Goal: Information Seeking & Learning: Learn about a topic

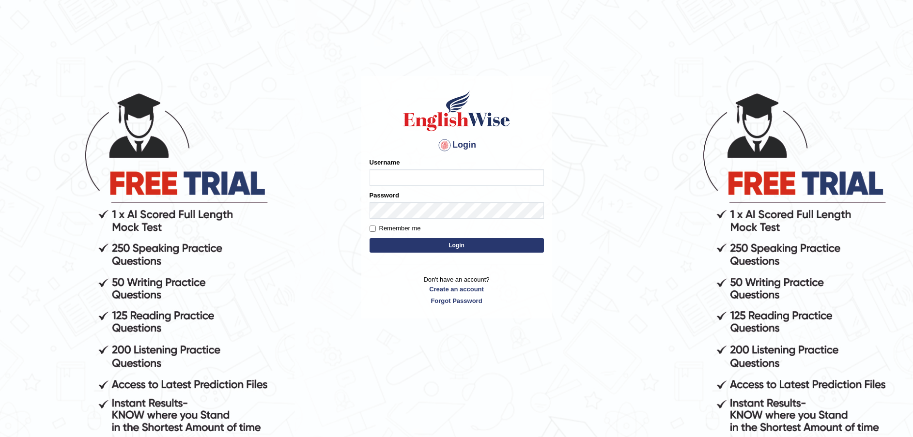
type input "Fatimah"
click at [442, 247] on button "Login" at bounding box center [456, 245] width 174 height 15
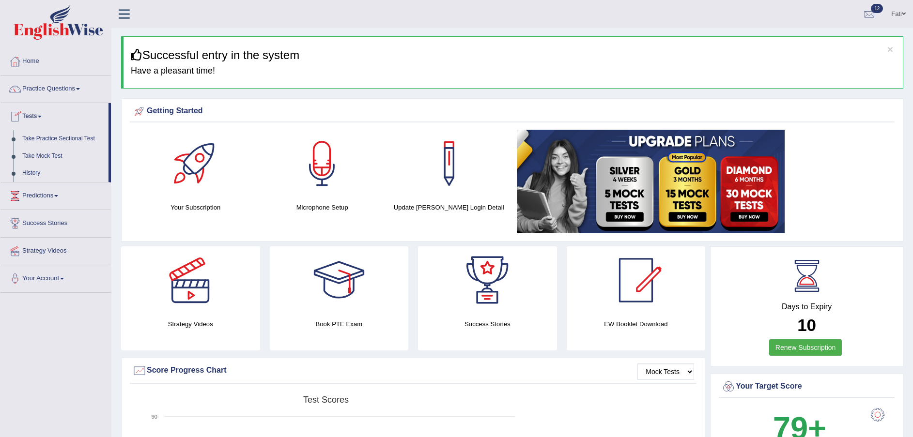
click at [48, 175] on link "History" at bounding box center [63, 173] width 91 height 17
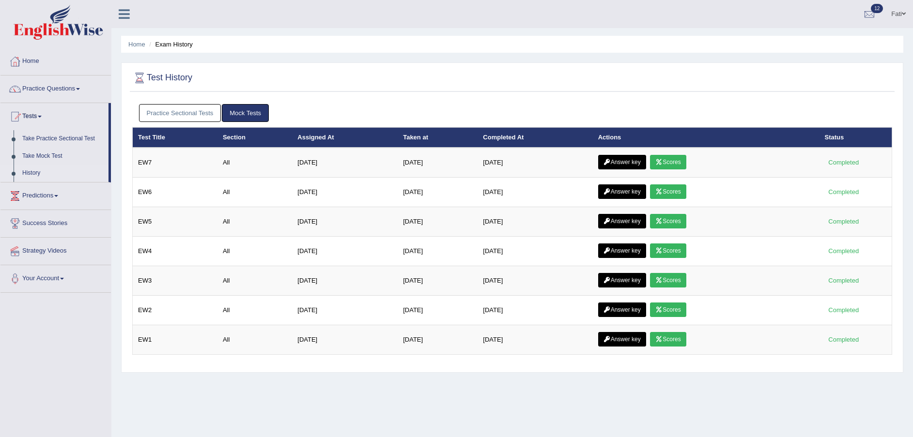
click at [668, 164] on link "Scores" at bounding box center [668, 162] width 36 height 15
click at [668, 190] on link "Scores" at bounding box center [668, 191] width 36 height 15
click at [675, 164] on link "Scores" at bounding box center [668, 162] width 36 height 15
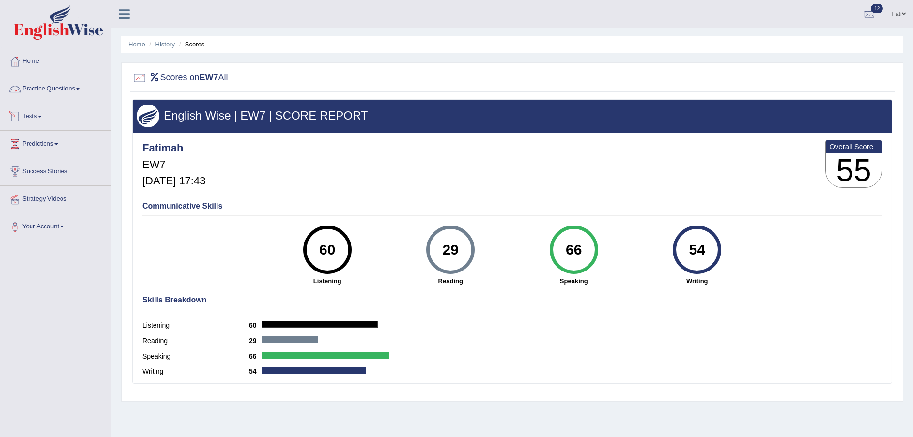
click at [61, 87] on link "Practice Questions" at bounding box center [55, 88] width 110 height 24
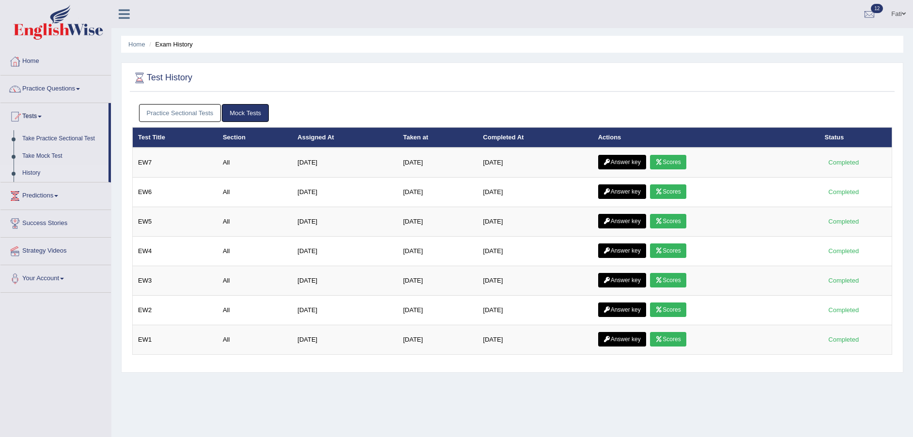
click at [637, 158] on link "Answer key" at bounding box center [622, 162] width 48 height 15
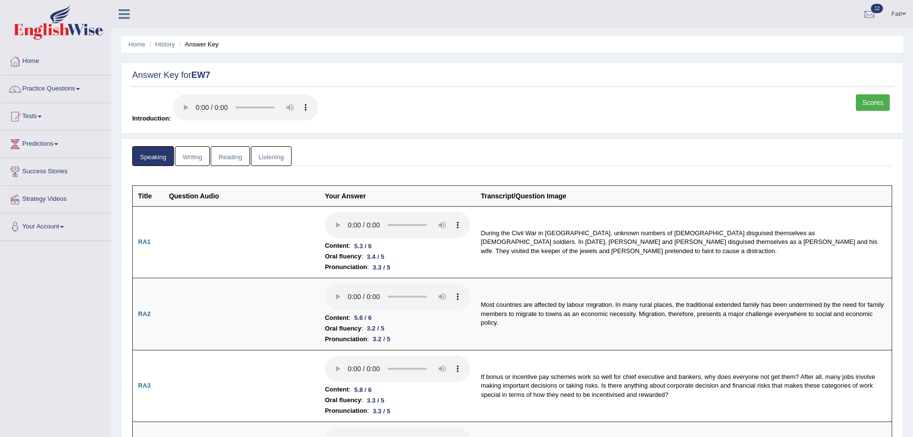
click at [236, 152] on link "Reading" at bounding box center [230, 156] width 39 height 20
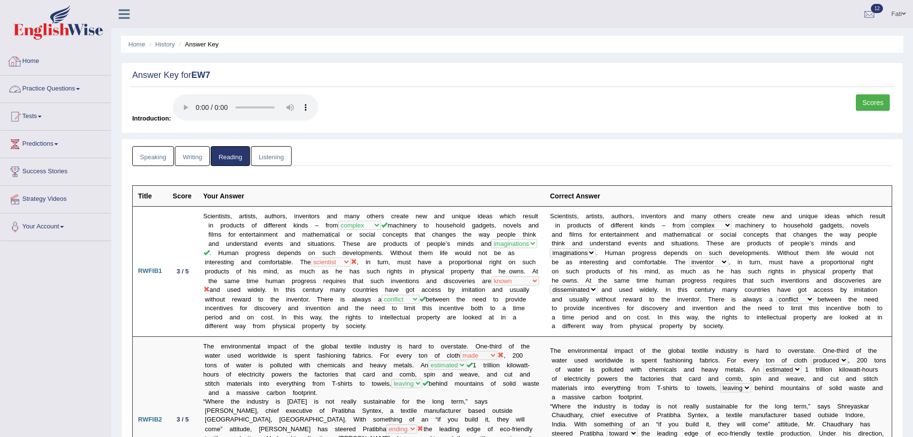
click at [40, 91] on link "Practice Questions" at bounding box center [55, 88] width 110 height 24
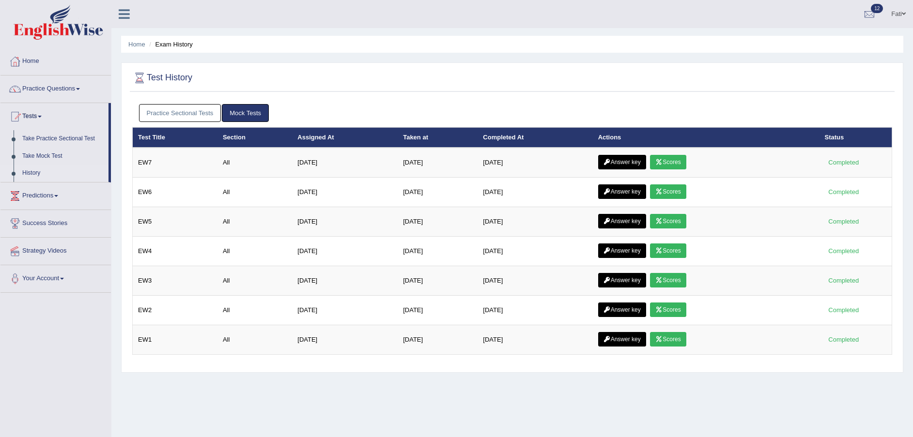
click at [665, 163] on link "Scores" at bounding box center [668, 162] width 36 height 15
click at [636, 158] on link "Answer key" at bounding box center [622, 162] width 48 height 15
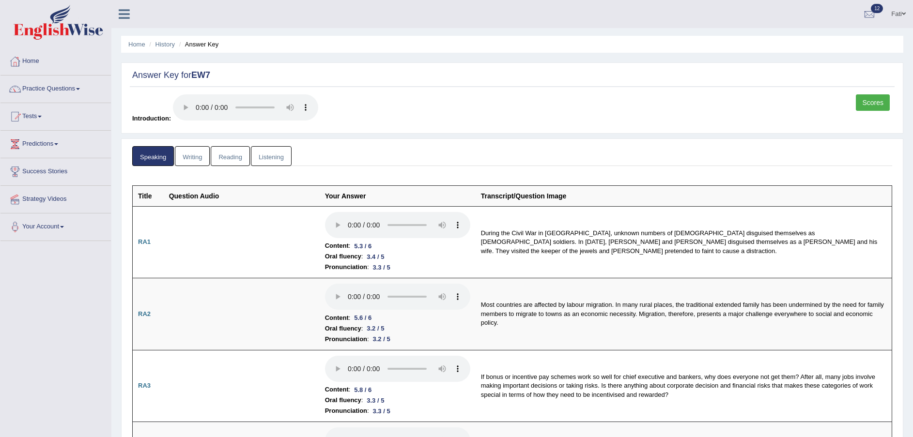
click at [273, 162] on link "Listening" at bounding box center [271, 156] width 41 height 20
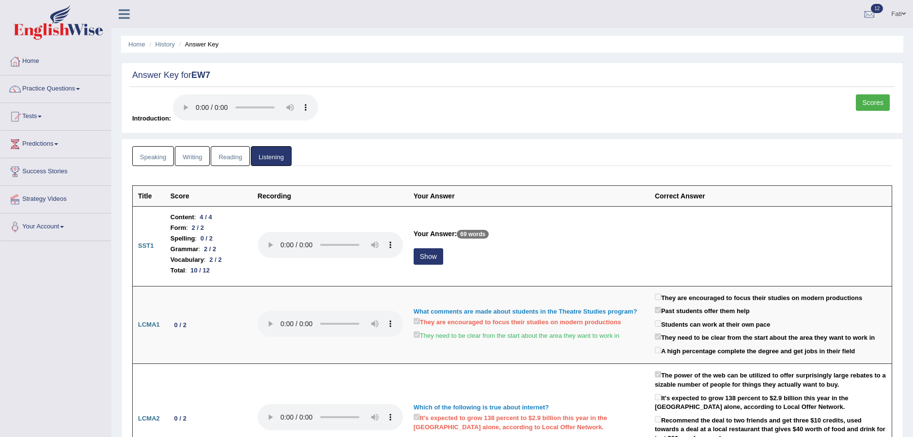
click at [194, 152] on link "Writing" at bounding box center [192, 156] width 35 height 20
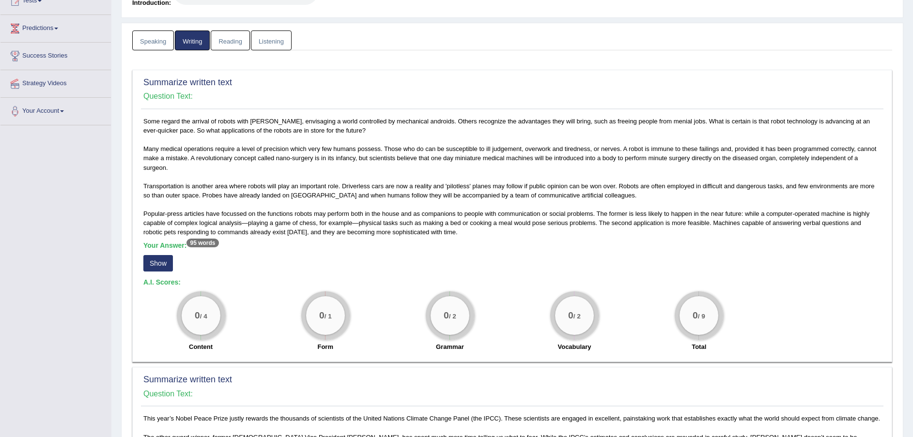
scroll to position [145, 0]
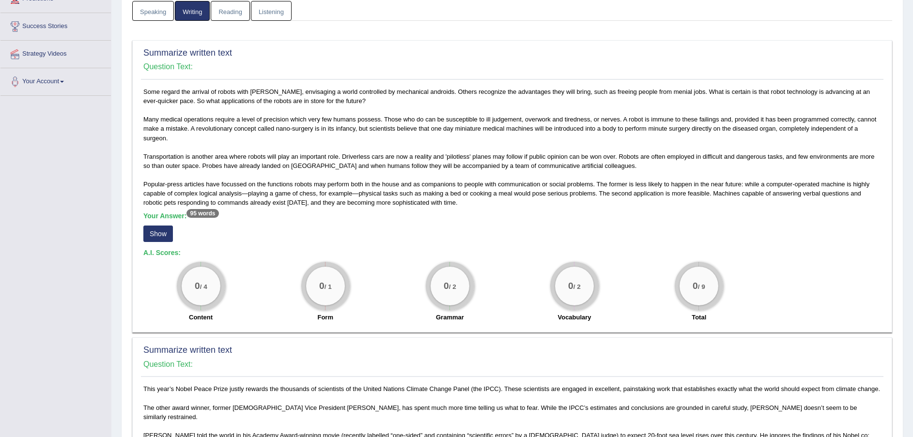
click at [148, 233] on button "Show" at bounding box center [158, 234] width 30 height 16
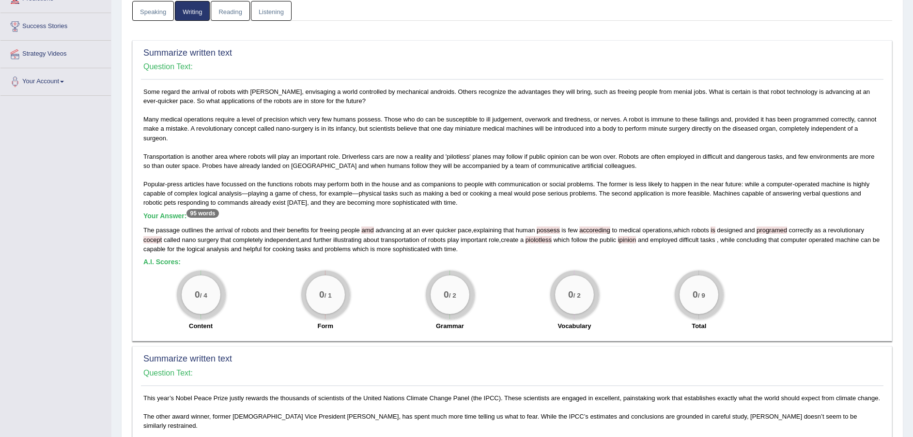
click at [164, 263] on b "A.I. Scores:" at bounding box center [161, 262] width 37 height 8
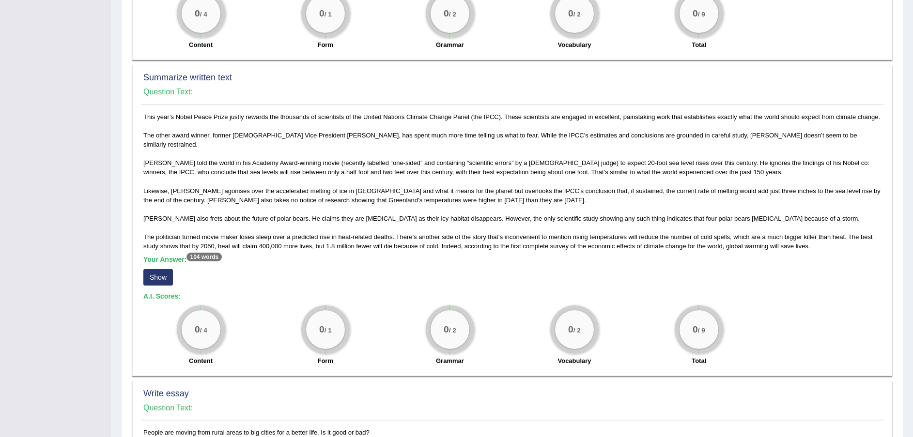
scroll to position [436, 0]
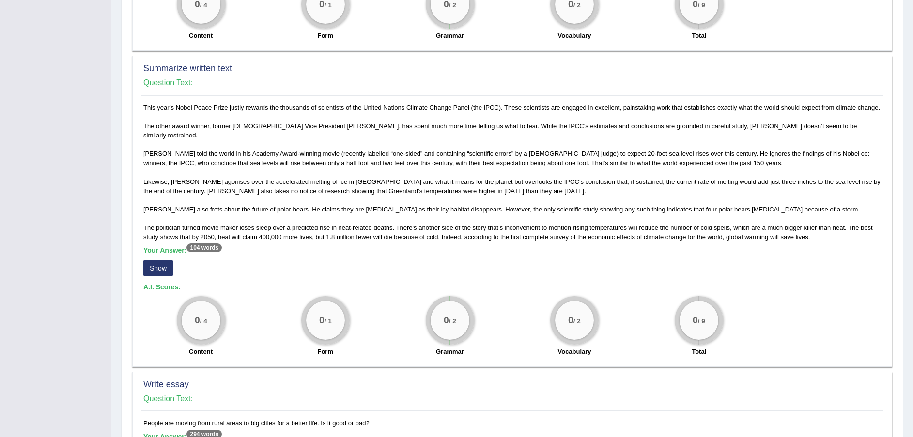
click at [166, 262] on button "Show" at bounding box center [158, 268] width 30 height 16
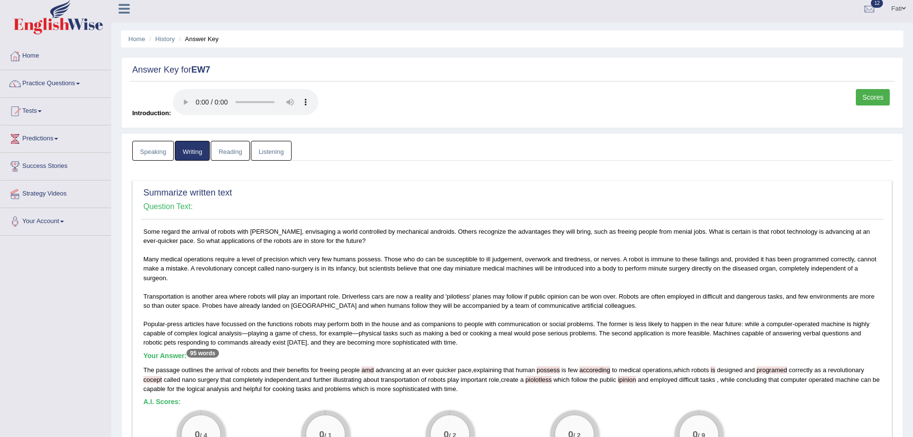
scroll to position [151, 0]
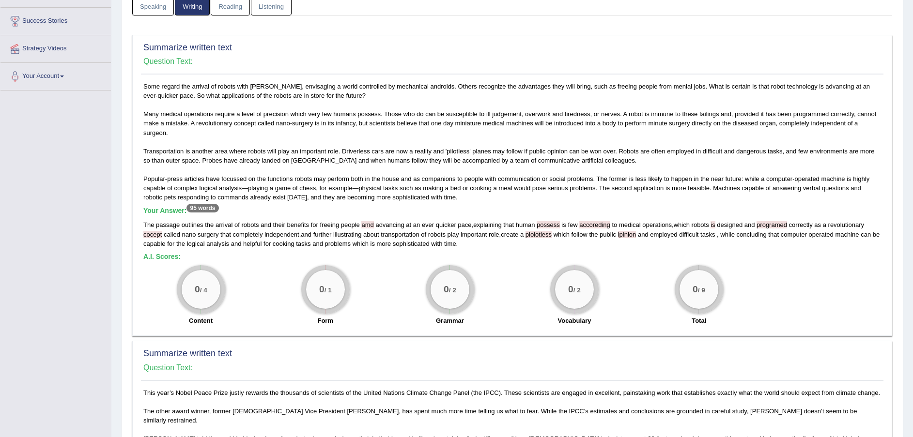
click at [208, 276] on div "0 / 4" at bounding box center [201, 289] width 39 height 39
click at [205, 296] on div "0 / 4" at bounding box center [201, 289] width 39 height 39
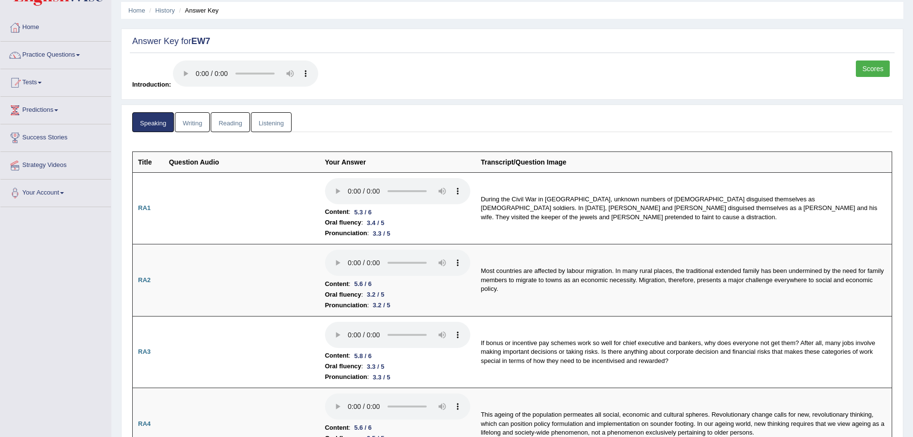
scroll to position [29, 0]
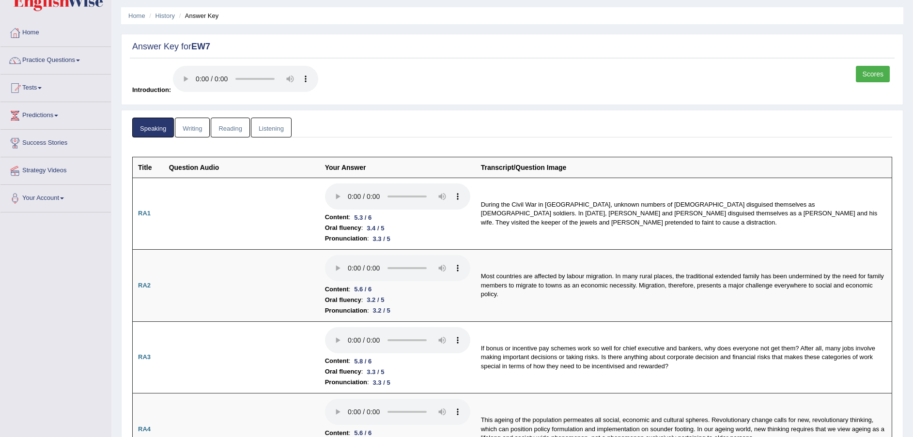
click at [195, 128] on link "Writing" at bounding box center [192, 128] width 35 height 20
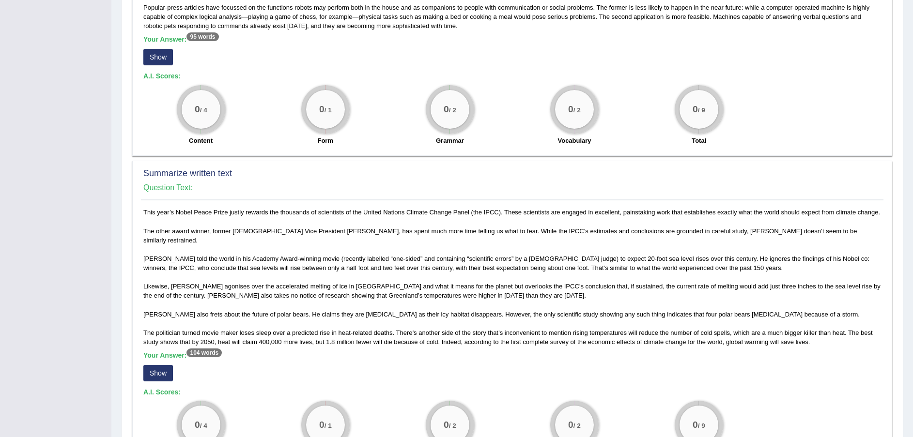
scroll to position [319, 0]
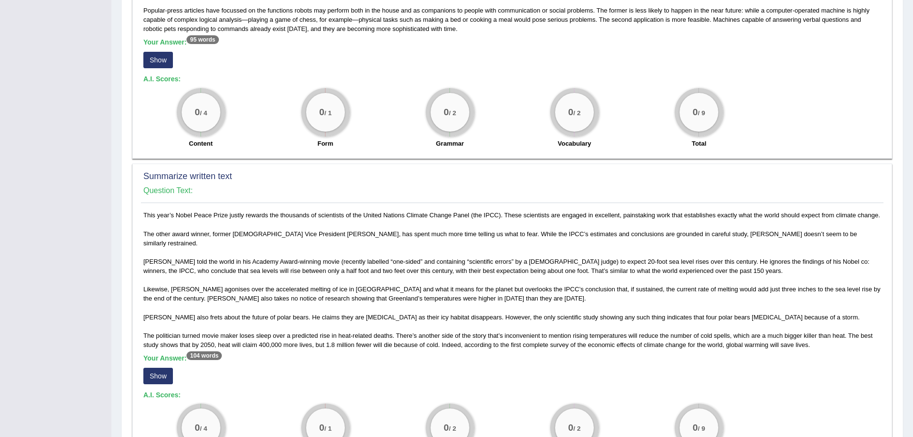
click at [207, 95] on div "0 / 4" at bounding box center [201, 112] width 39 height 39
click at [207, 96] on div "0 / 4" at bounding box center [201, 112] width 39 height 39
click at [207, 102] on div "0 / 4" at bounding box center [201, 112] width 39 height 39
click at [207, 103] on div "0 / 4" at bounding box center [201, 112] width 39 height 39
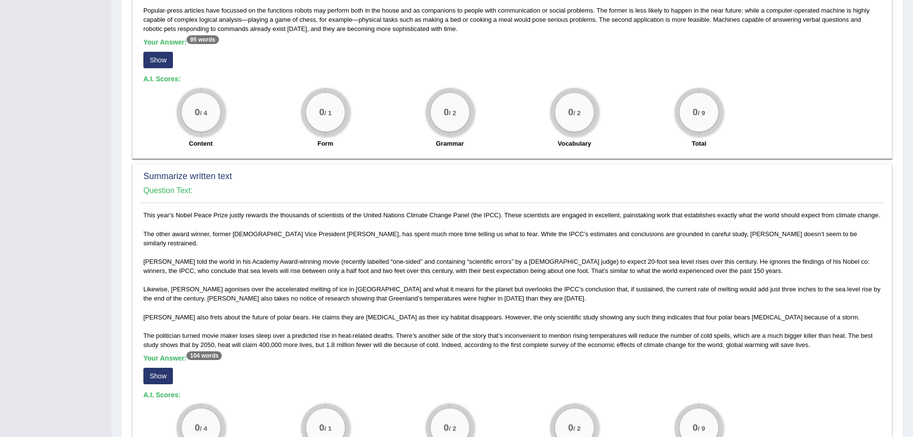
drag, startPoint x: 207, startPoint y: 103, endPoint x: 315, endPoint y: 120, distance: 108.8
click at [315, 120] on div "0 / 1" at bounding box center [325, 112] width 39 height 39
drag, startPoint x: 315, startPoint y: 120, endPoint x: 367, endPoint y: 135, distance: 54.4
click at [367, 135] on div "0 / 1 Form" at bounding box center [325, 119] width 124 height 62
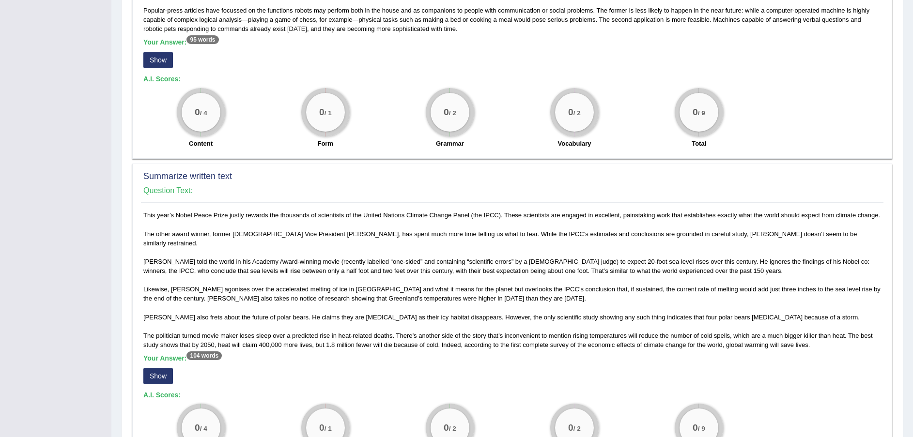
click at [152, 56] on button "Show" at bounding box center [158, 60] width 30 height 16
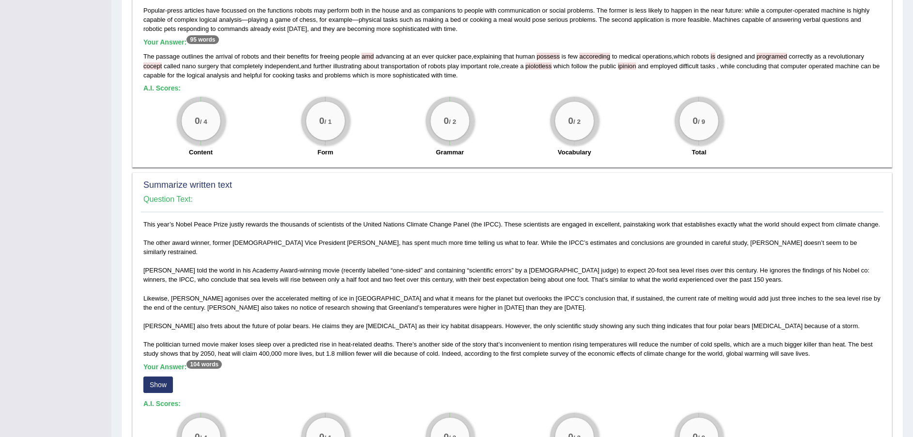
click at [167, 88] on b "A.I. Scores:" at bounding box center [161, 88] width 37 height 8
drag, startPoint x: 167, startPoint y: 88, endPoint x: 219, endPoint y: 90, distance: 52.3
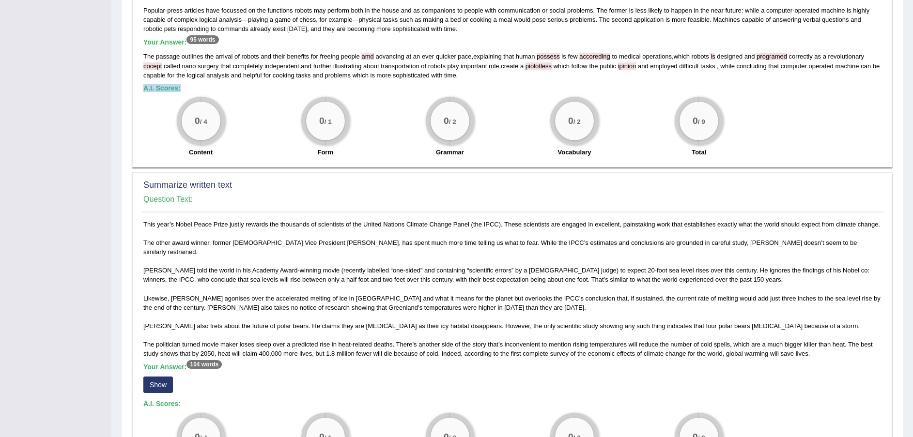
click at [219, 90] on h5 "A.I. Scores:" at bounding box center [511, 88] width 737 height 7
click at [235, 88] on h5 "A.I. Scores:" at bounding box center [511, 88] width 737 height 7
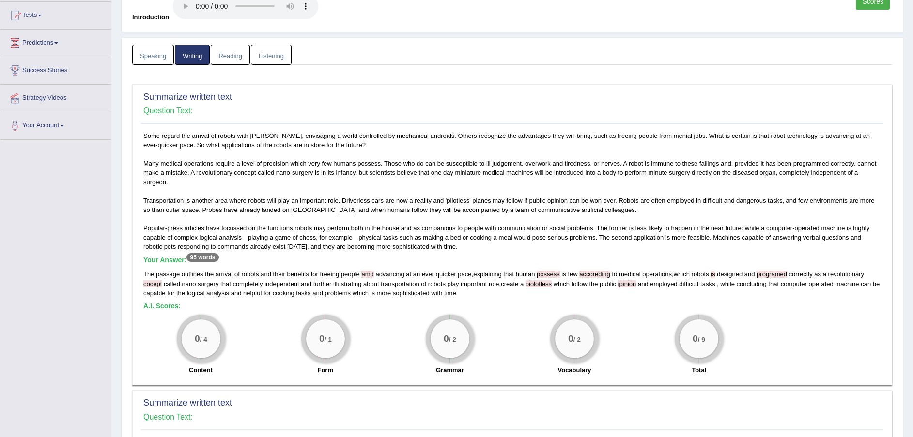
scroll to position [29, 0]
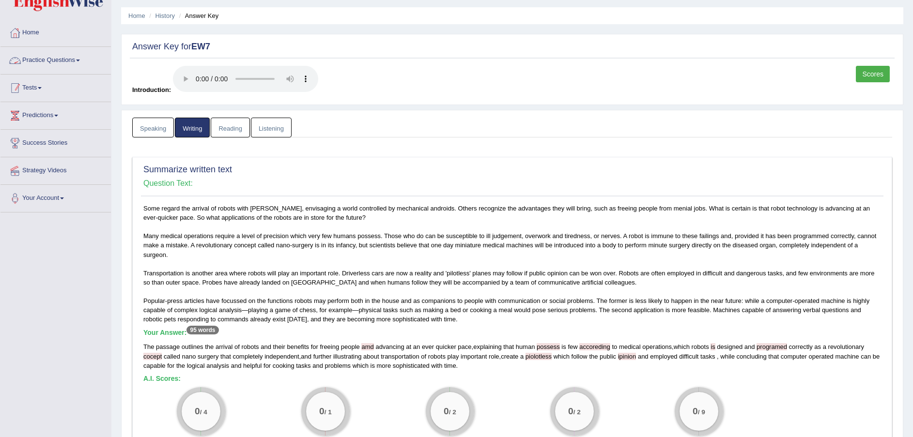
click at [42, 88] on span at bounding box center [40, 88] width 4 height 2
click at [47, 63] on link "Practice Questions" at bounding box center [55, 59] width 110 height 24
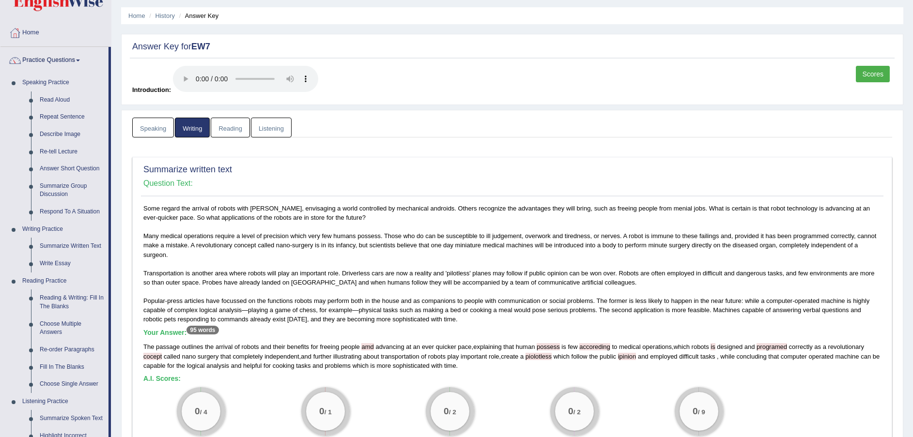
click at [53, 247] on link "Summarize Written Text" at bounding box center [71, 246] width 73 height 17
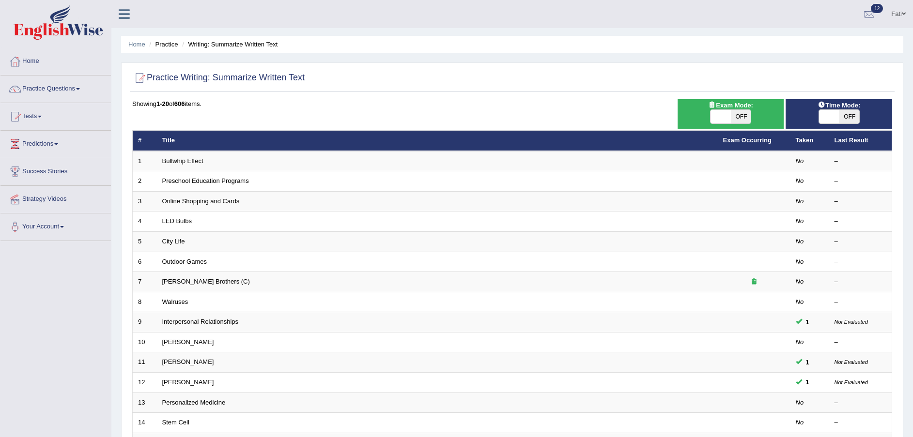
click at [172, 160] on link "Bullwhip Effect" at bounding box center [182, 160] width 41 height 7
drag, startPoint x: 286, startPoint y: 42, endPoint x: 196, endPoint y: 44, distance: 90.1
click at [196, 44] on ul "Home Practice Writing: Summarize Written Text" at bounding box center [512, 44] width 782 height 17
click at [743, 113] on span "OFF" at bounding box center [741, 117] width 20 height 14
checkbox input "true"
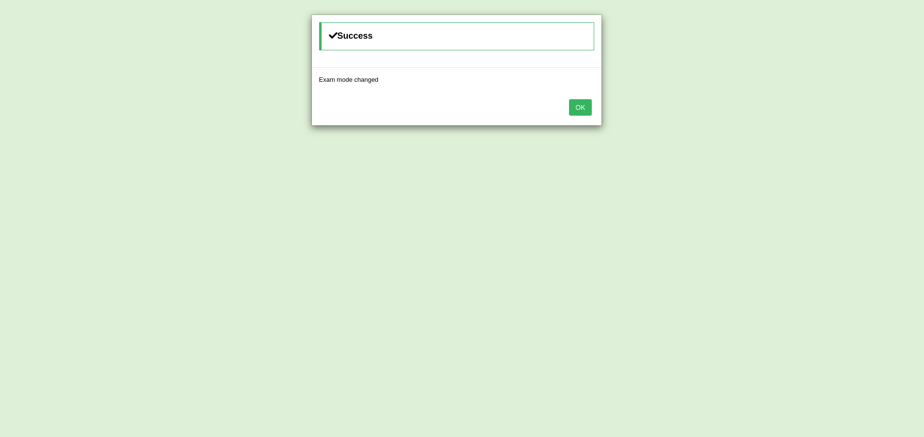
click at [578, 108] on button "OK" at bounding box center [580, 107] width 22 height 16
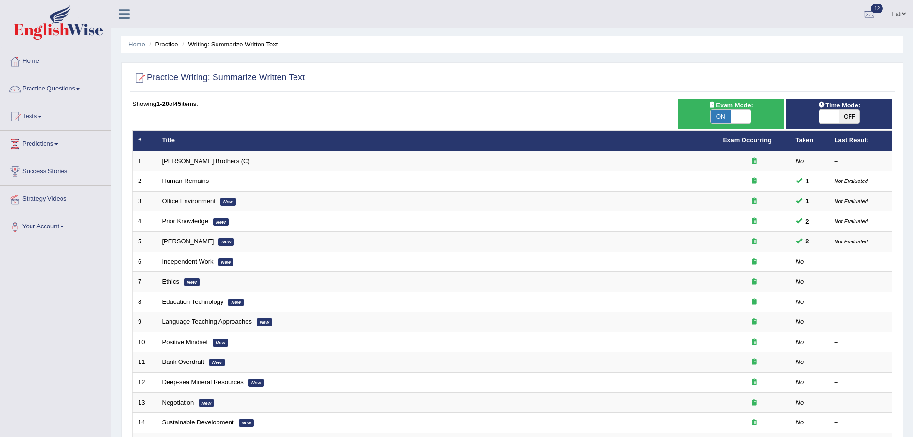
click at [853, 121] on span "OFF" at bounding box center [848, 117] width 20 height 14
checkbox input "true"
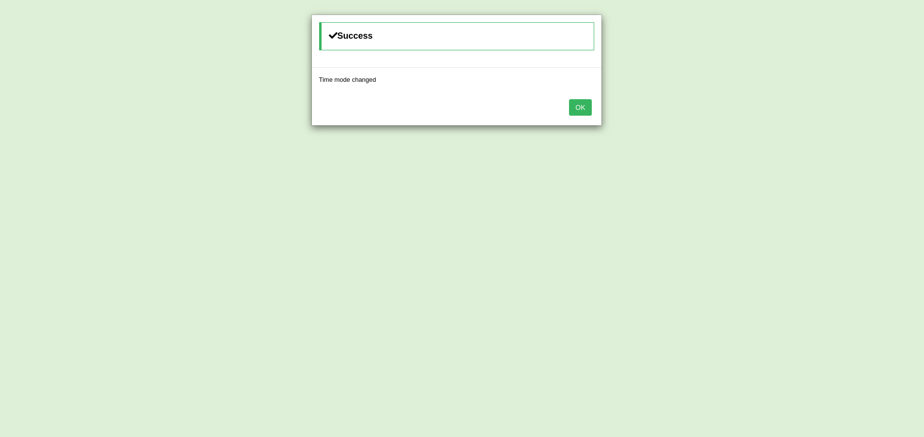
click at [577, 102] on button "OK" at bounding box center [580, 107] width 22 height 16
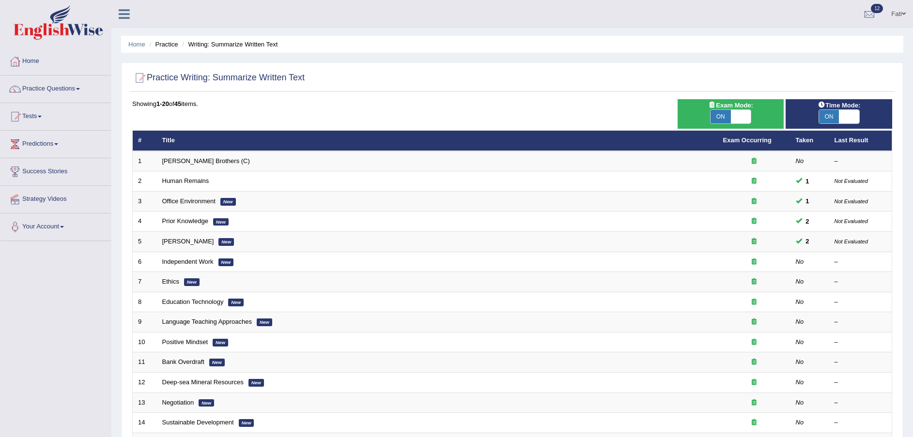
click at [185, 161] on link "[PERSON_NAME] Brothers (C)" at bounding box center [206, 160] width 88 height 7
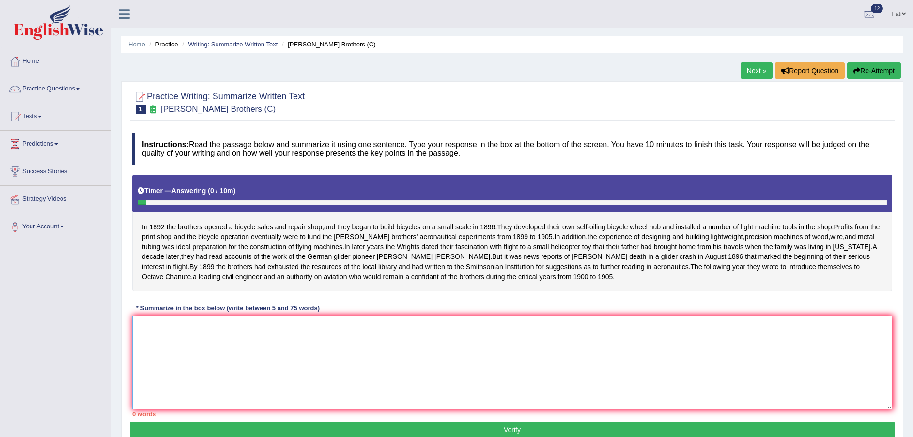
click at [274, 372] on textarea at bounding box center [512, 363] width 760 height 94
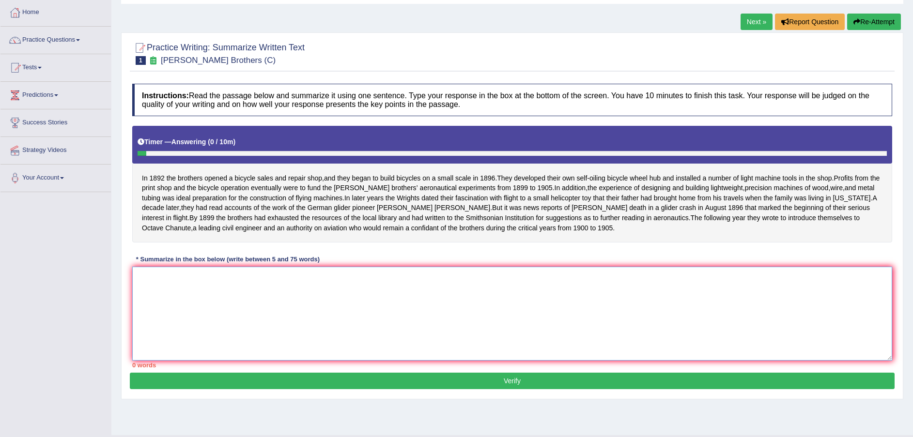
scroll to position [71, 0]
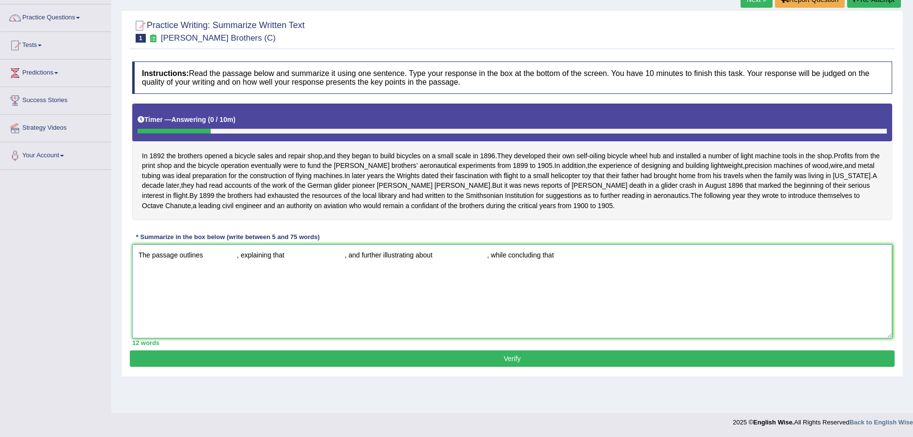
click at [203, 274] on textarea "The passage outlines , explaining that , and further illustrating about , while…" at bounding box center [512, 291] width 760 height 94
click at [411, 273] on textarea "The passage outlines the brothers opened bicycle sales and repair shop, explain…" at bounding box center [512, 291] width 760 height 94
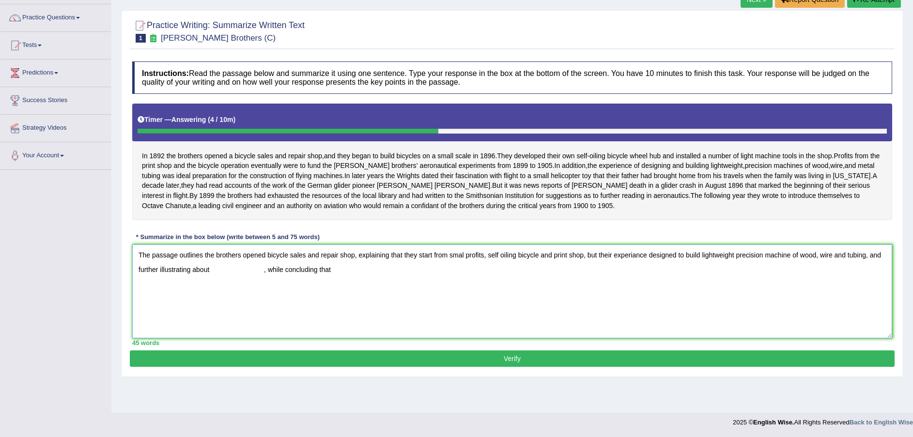
click at [215, 285] on textarea "The passage outlines the brothers opened bicycle sales and repair shop, explain…" at bounding box center [512, 291] width 760 height 94
click at [511, 285] on textarea "The passage outlines the brothers opened bicycle sales and repair shop, explain…" at bounding box center [512, 291] width 760 height 94
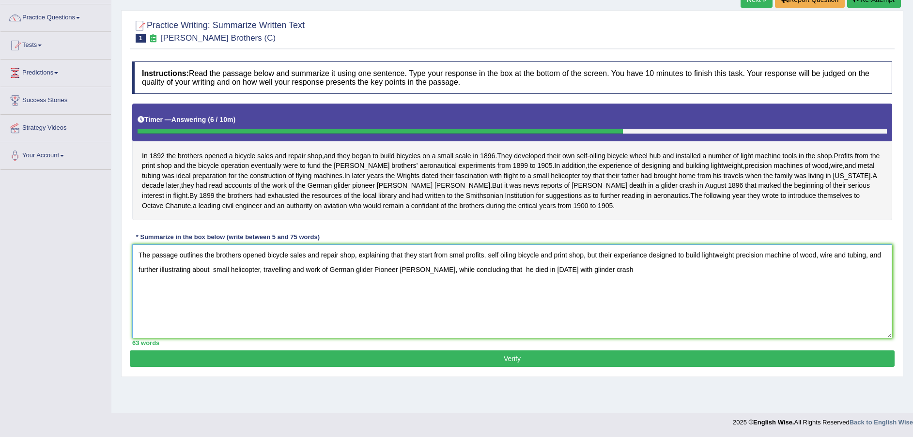
click at [586, 286] on textarea "The passage outlines the brothers opened bicycle sales and repair shop, explain…" at bounding box center [512, 291] width 760 height 94
click at [620, 290] on textarea "The passage outlines the brothers opened bicycle sales and repair shop, explain…" at bounding box center [512, 291] width 760 height 94
drag, startPoint x: 646, startPoint y: 275, endPoint x: 585, endPoint y: 274, distance: 61.0
click at [585, 274] on textarea "The passage outlines the brothers opened bicycle sales and repair shop, explain…" at bounding box center [512, 291] width 760 height 94
type textarea "The passage outlines the brothers opened bicycle sales and repair shop, explain…"
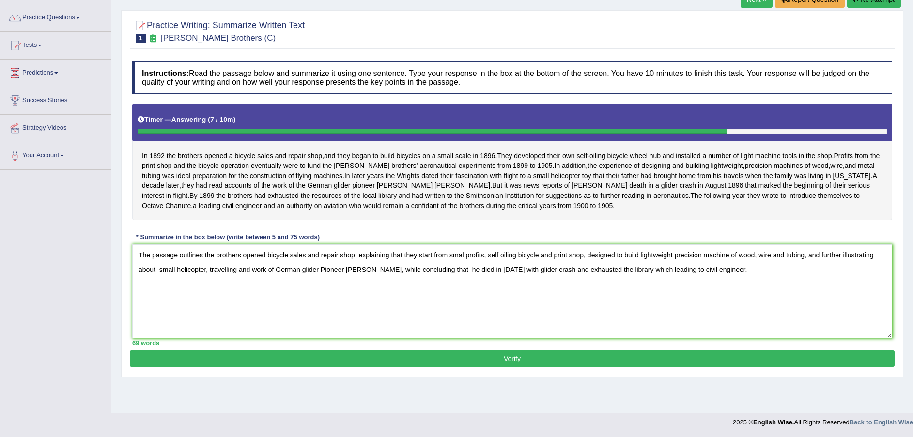
click at [560, 367] on button "Verify" at bounding box center [512, 358] width 764 height 16
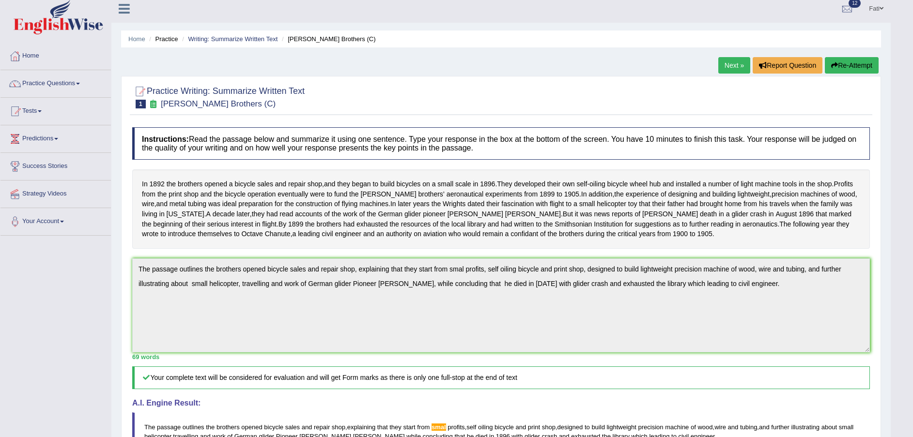
scroll to position [0, 0]
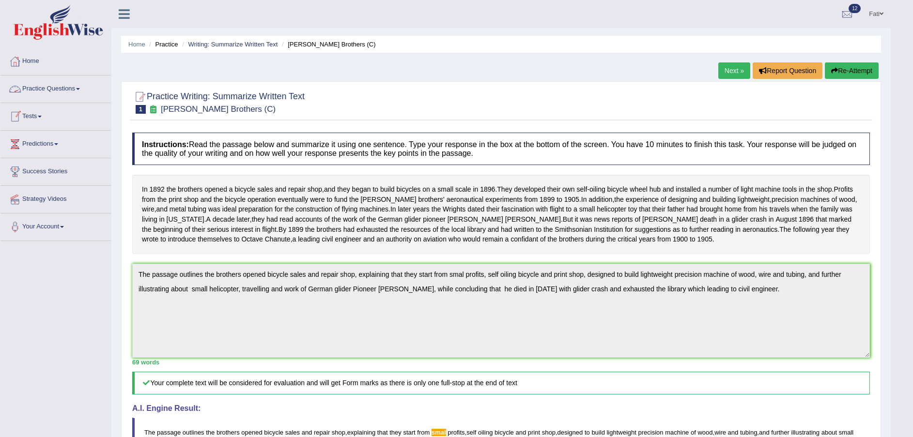
click at [61, 86] on link "Practice Questions" at bounding box center [55, 88] width 110 height 24
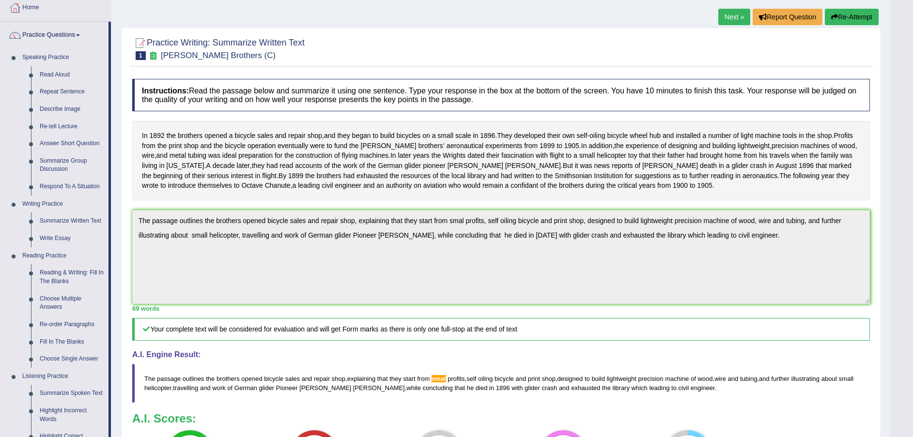
scroll to position [73, 0]
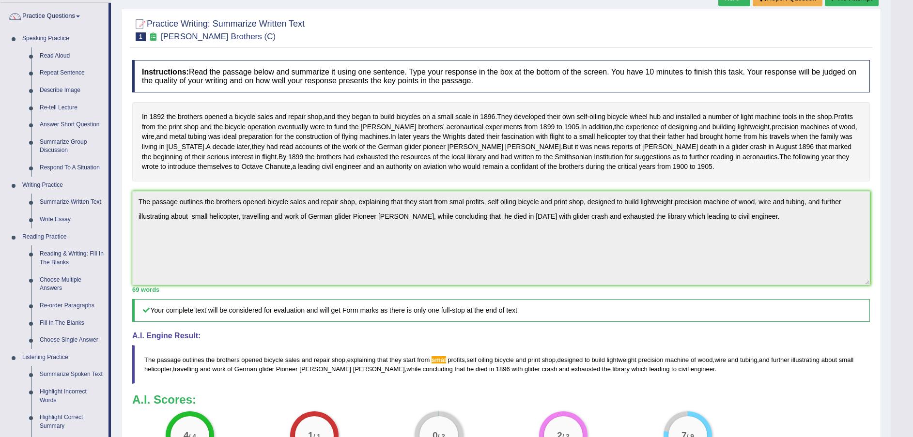
click at [60, 322] on link "Fill In The Blanks" at bounding box center [71, 323] width 73 height 17
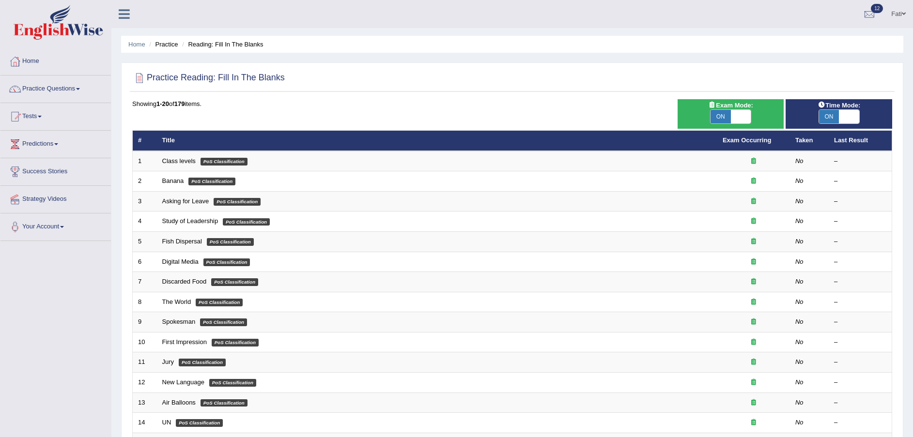
click at [745, 109] on span "Exam Mode:" at bounding box center [730, 105] width 52 height 10
click at [746, 118] on span at bounding box center [741, 117] width 20 height 14
checkbox input "false"
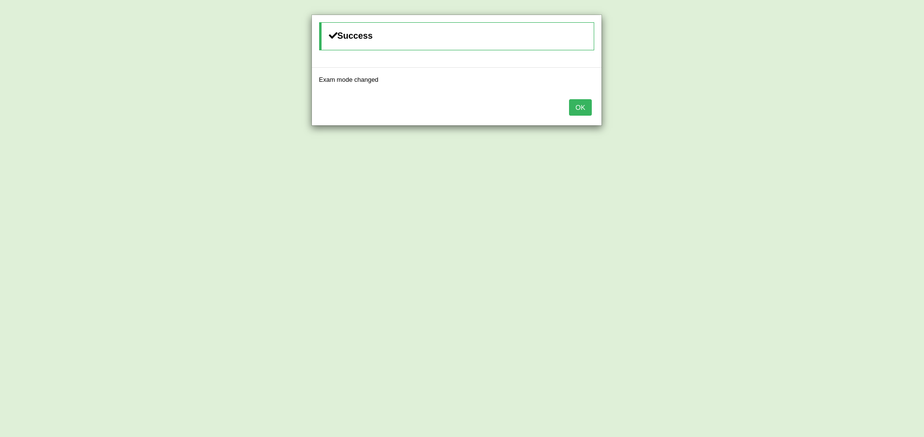
click at [578, 106] on button "OK" at bounding box center [580, 107] width 22 height 16
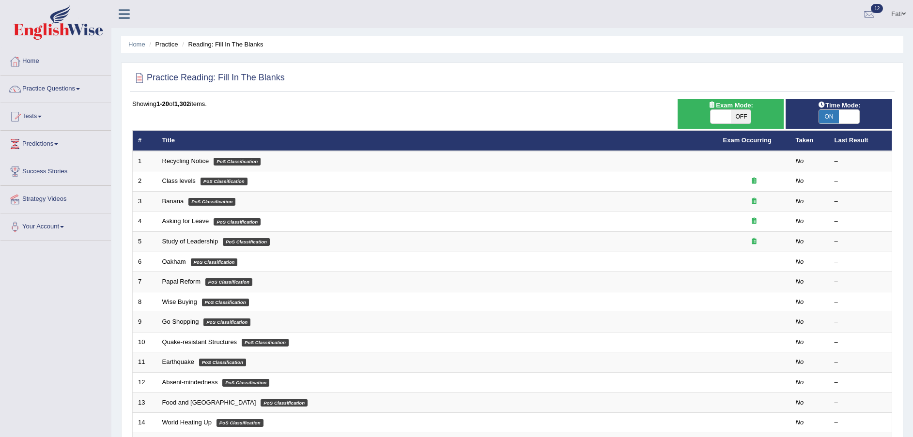
click at [729, 113] on span at bounding box center [720, 117] width 20 height 14
checkbox input "true"
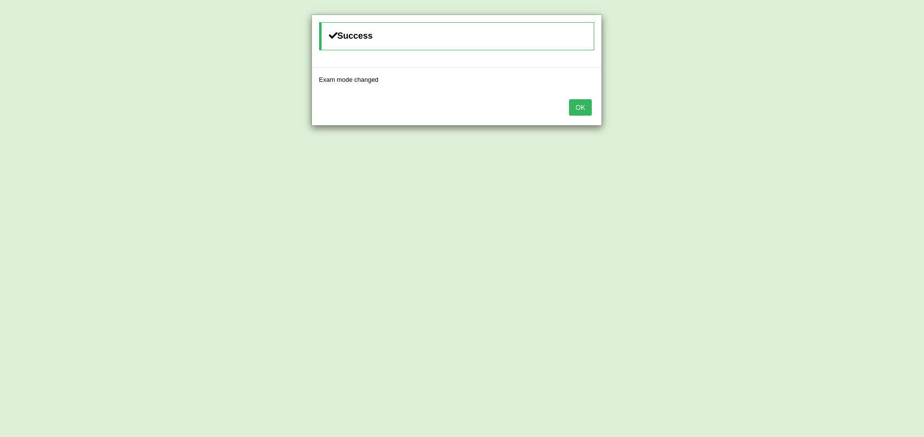
click at [580, 110] on button "OK" at bounding box center [580, 107] width 22 height 16
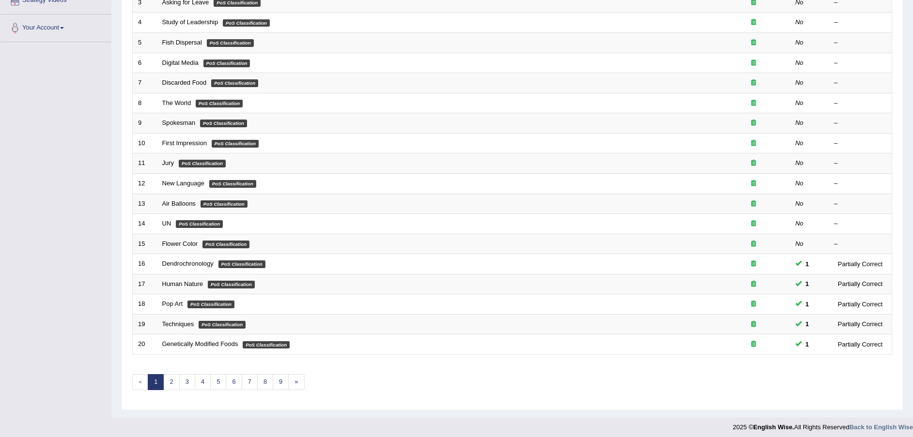
scroll to position [59, 0]
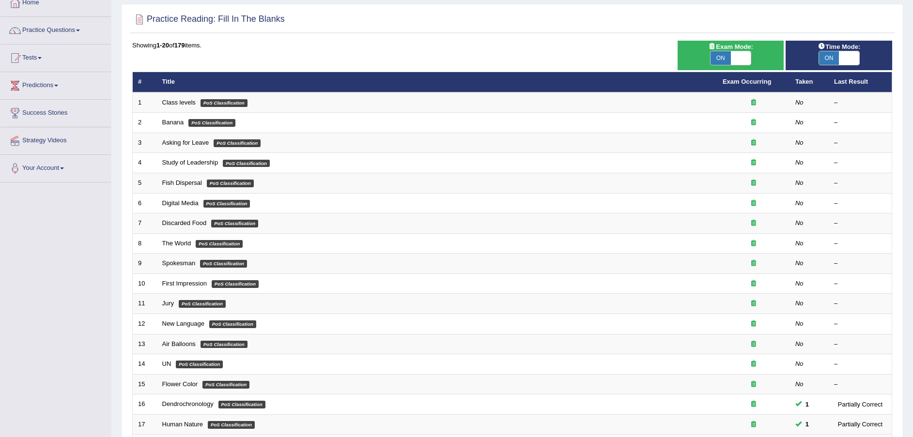
click at [178, 102] on link "Class levels" at bounding box center [178, 102] width 33 height 7
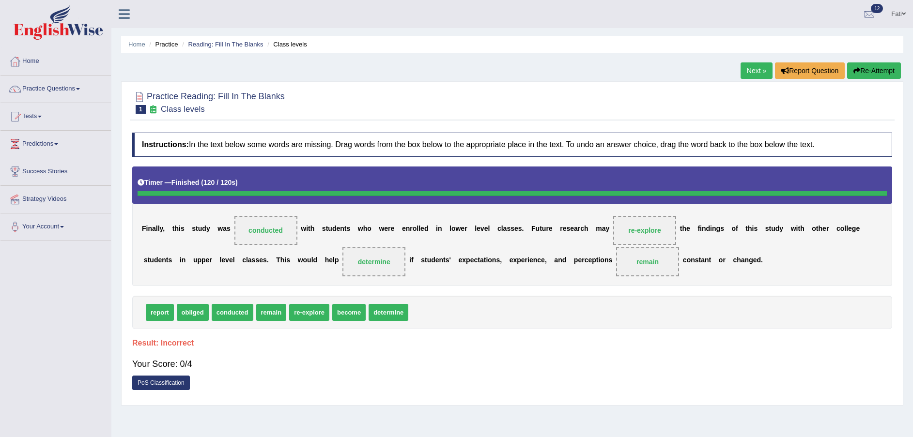
click at [873, 70] on button "Re-Attempt" at bounding box center [874, 70] width 54 height 16
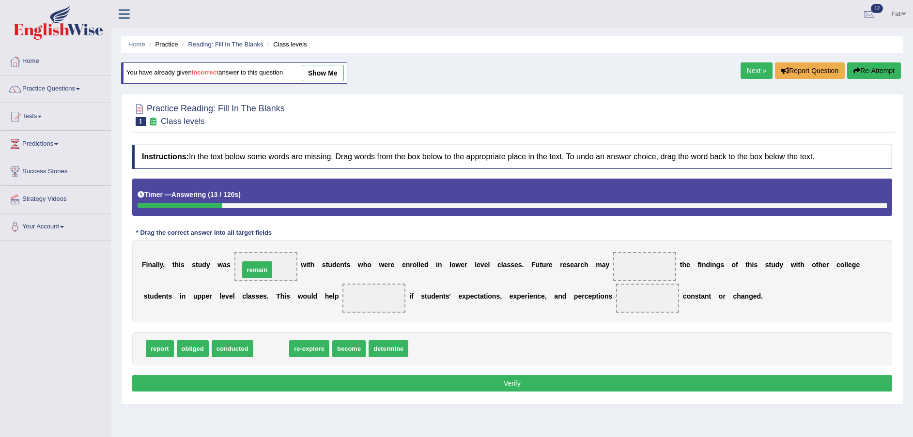
drag, startPoint x: 266, startPoint y: 350, endPoint x: 252, endPoint y: 271, distance: 80.1
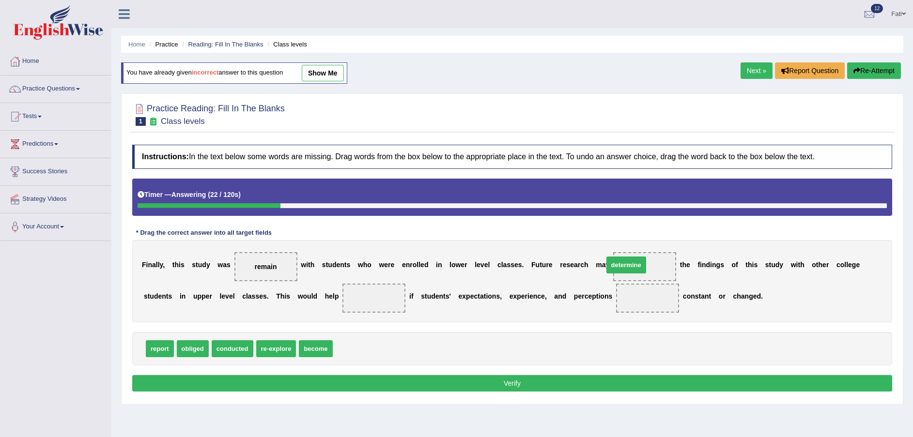
drag, startPoint x: 340, startPoint y: 352, endPoint x: 612, endPoint y: 270, distance: 283.8
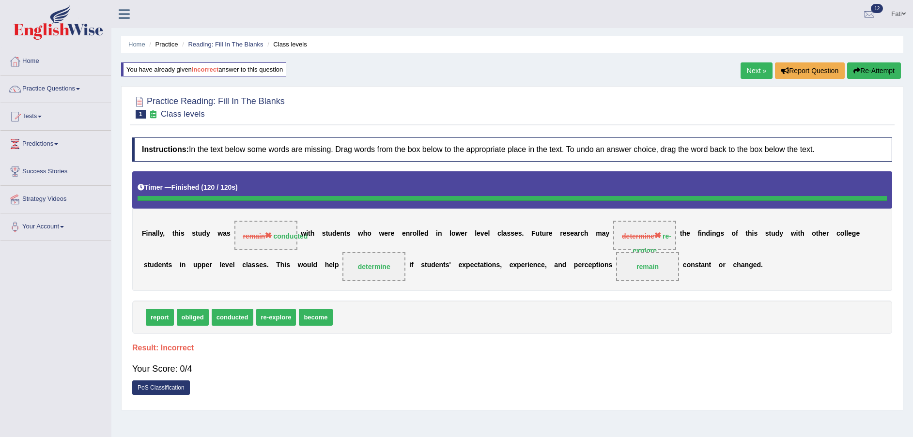
click at [866, 69] on button "Re-Attempt" at bounding box center [874, 70] width 54 height 16
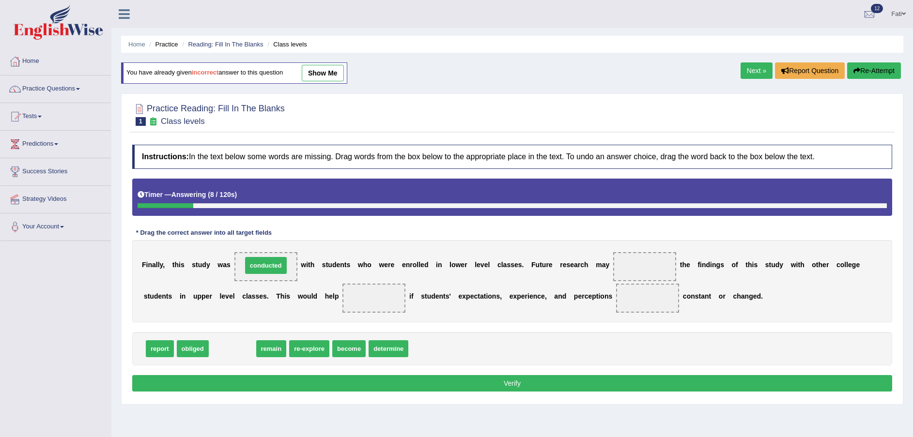
drag, startPoint x: 237, startPoint y: 352, endPoint x: 271, endPoint y: 269, distance: 89.7
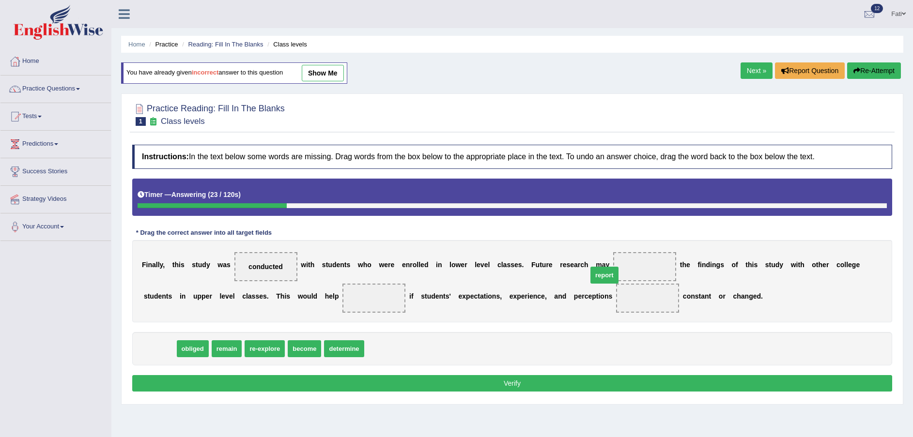
drag, startPoint x: 152, startPoint y: 350, endPoint x: 596, endPoint y: 276, distance: 450.5
drag, startPoint x: 583, startPoint y: 302, endPoint x: 625, endPoint y: 262, distance: 57.5
click at [625, 262] on div "F i n a l l y , t h i s s t u d y w a s conducted w i t h s t u d e n t s w h o…" at bounding box center [512, 281] width 760 height 82
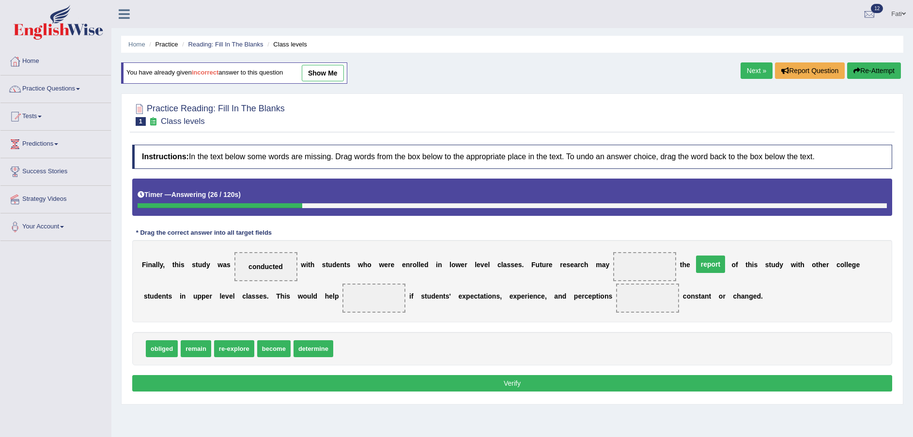
drag, startPoint x: 564, startPoint y: 300, endPoint x: 627, endPoint y: 266, distance: 71.5
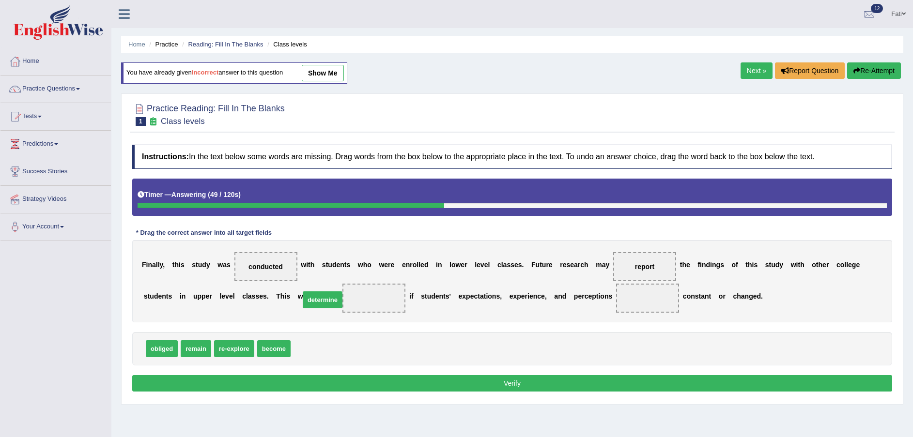
drag, startPoint x: 305, startPoint y: 346, endPoint x: 314, endPoint y: 297, distance: 49.3
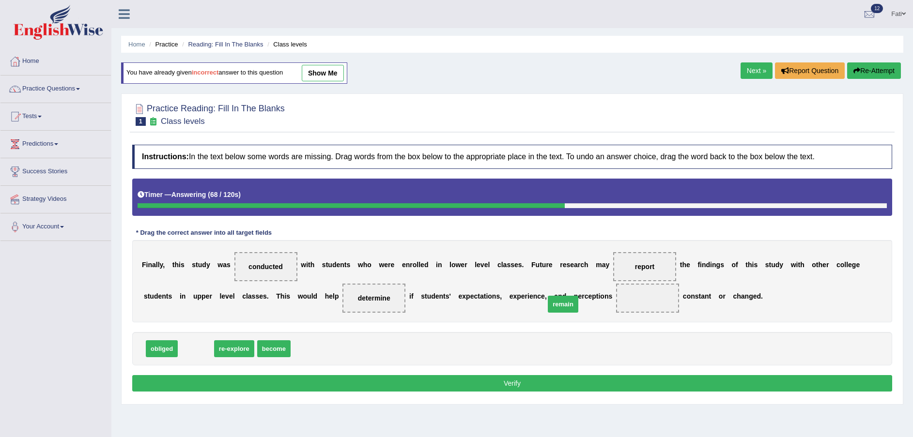
drag, startPoint x: 200, startPoint y: 350, endPoint x: 567, endPoint y: 305, distance: 369.7
click at [509, 386] on button "Verify" at bounding box center [512, 383] width 760 height 16
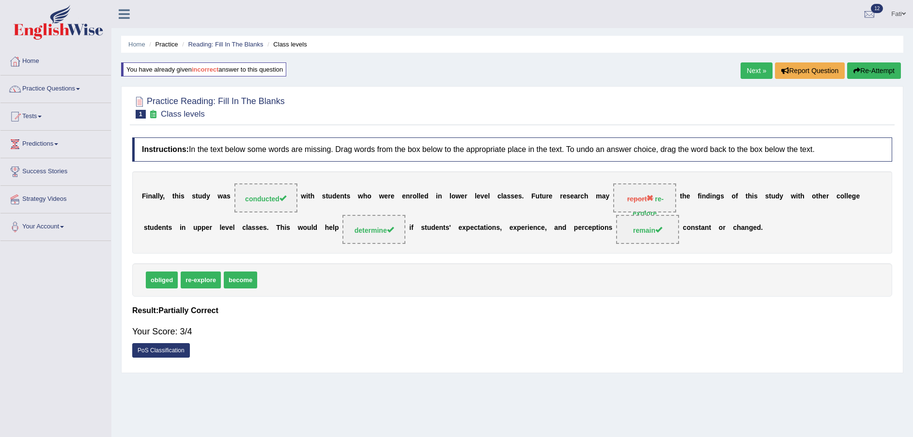
click at [757, 68] on link "Next »" at bounding box center [756, 70] width 32 height 16
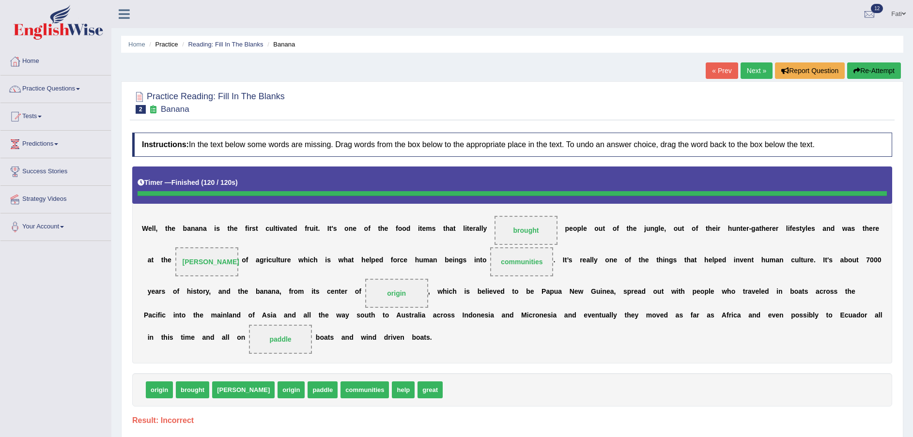
click at [885, 71] on button "Re-Attempt" at bounding box center [874, 70] width 54 height 16
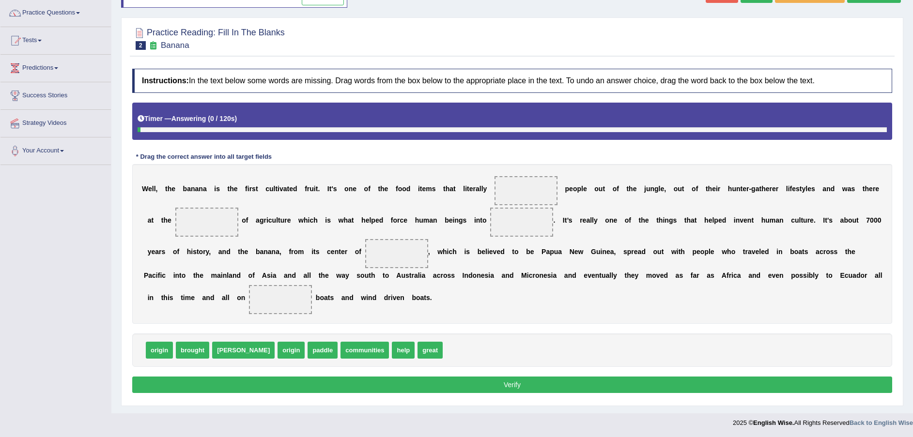
scroll to position [76, 0]
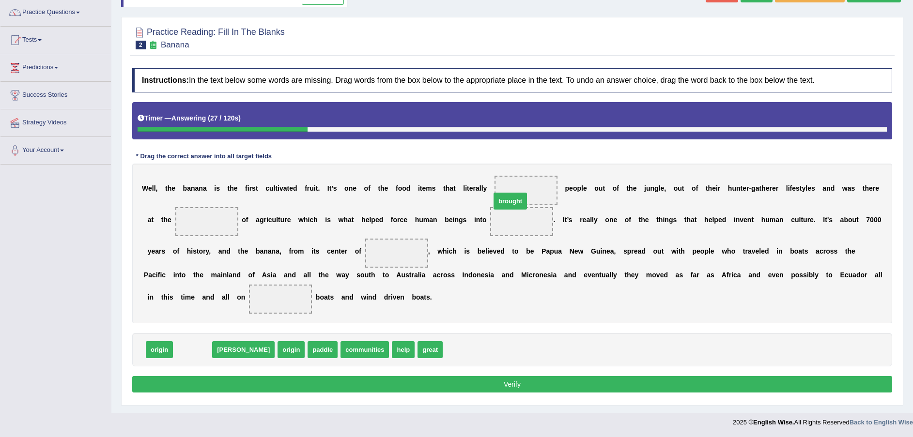
drag, startPoint x: 193, startPoint y: 353, endPoint x: 510, endPoint y: 204, distance: 350.6
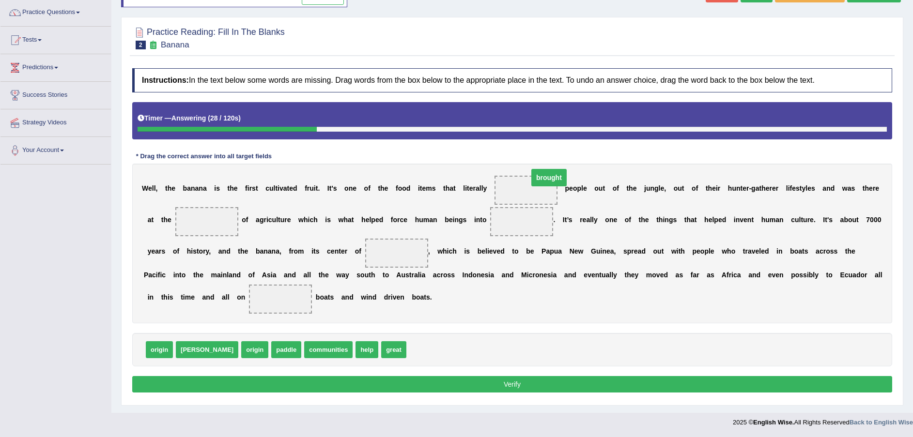
drag, startPoint x: 475, startPoint y: 217, endPoint x: 503, endPoint y: 176, distance: 49.7
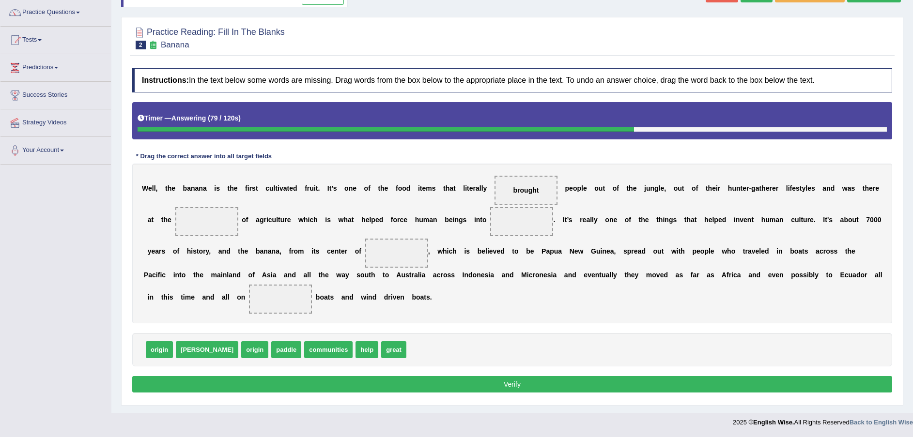
click at [161, 352] on span "origin" at bounding box center [159, 349] width 27 height 17
click at [159, 350] on span "origin" at bounding box center [159, 349] width 27 height 17
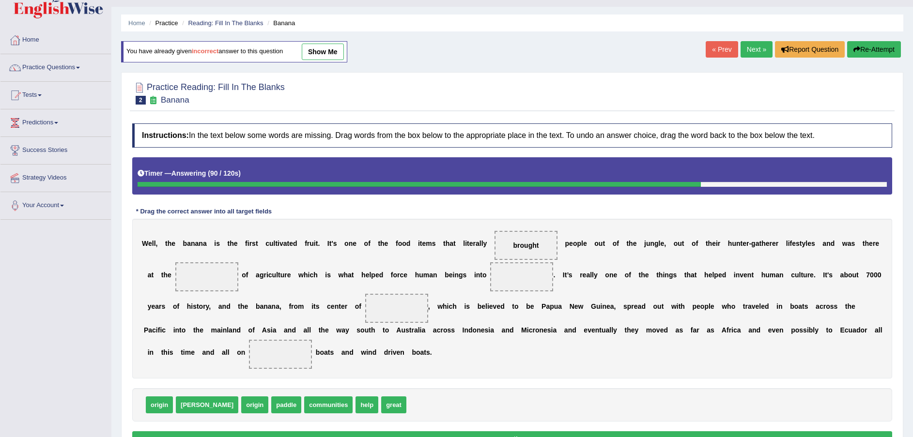
scroll to position [0, 0]
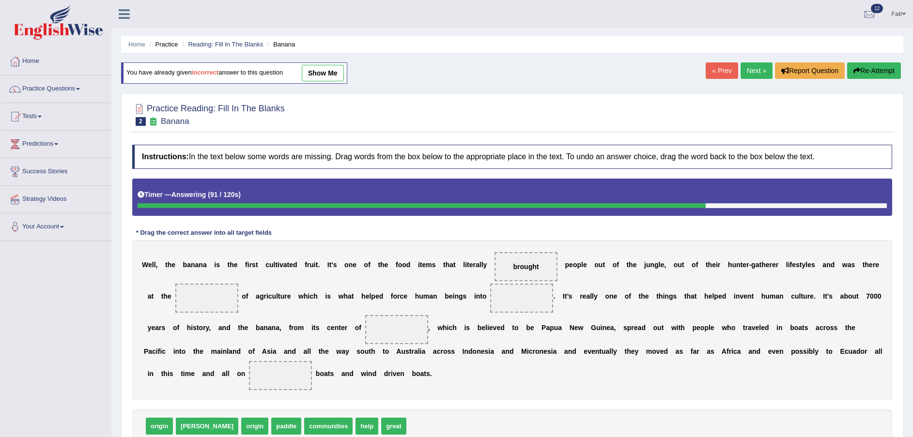
click at [871, 69] on button "Re-Attempt" at bounding box center [874, 70] width 54 height 16
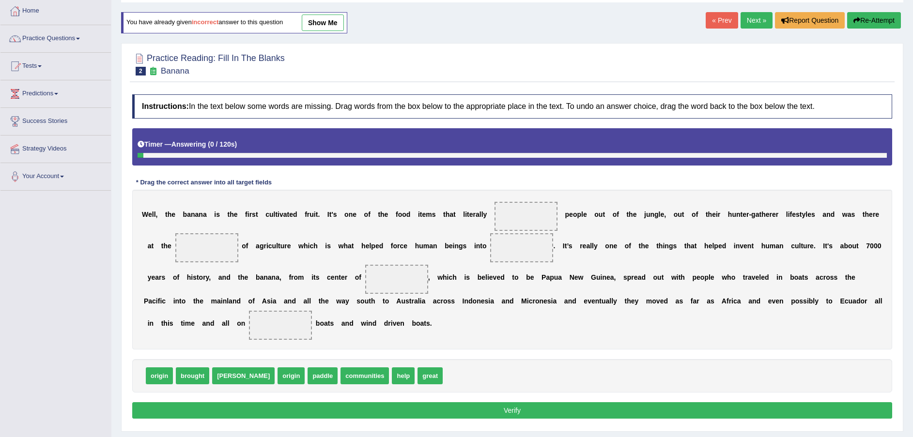
scroll to position [73, 0]
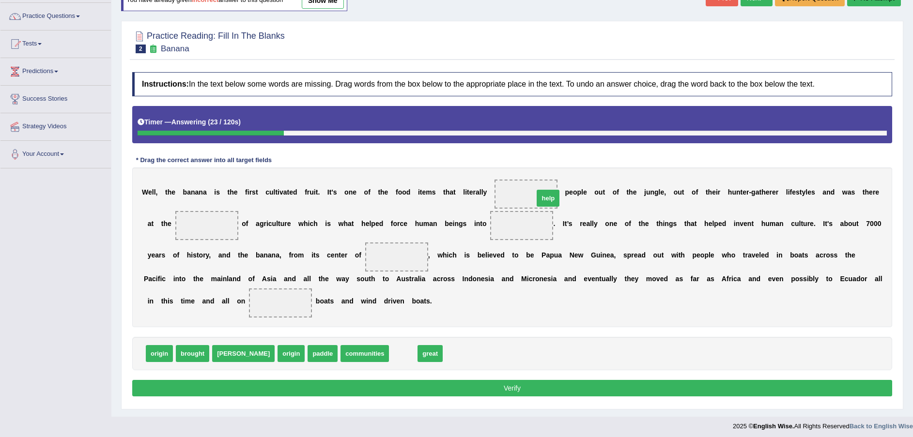
drag, startPoint x: 354, startPoint y: 353, endPoint x: 499, endPoint y: 198, distance: 212.7
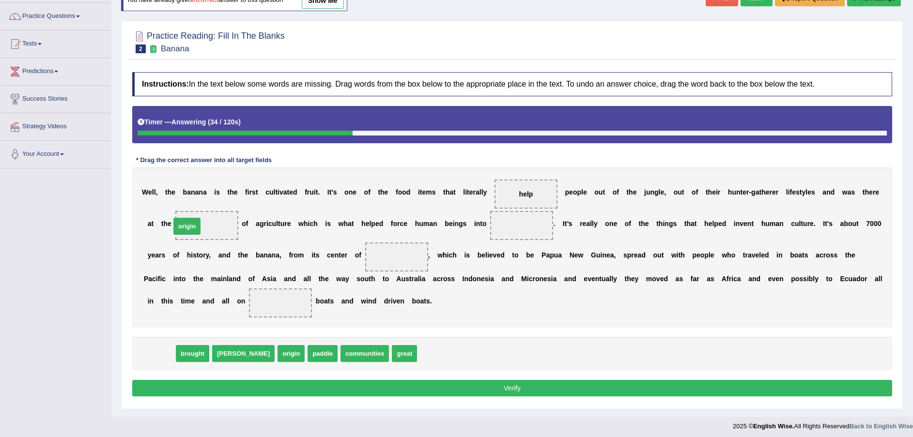
drag, startPoint x: 152, startPoint y: 358, endPoint x: 180, endPoint y: 231, distance: 130.3
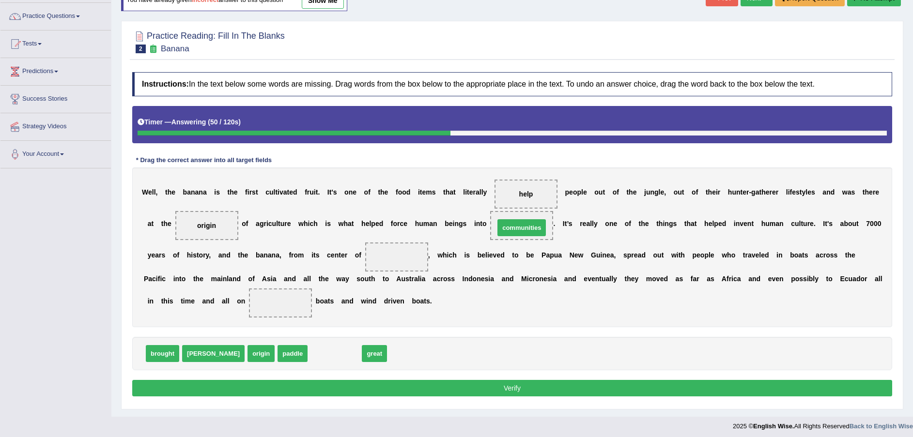
drag, startPoint x: 305, startPoint y: 354, endPoint x: 492, endPoint y: 229, distance: 225.0
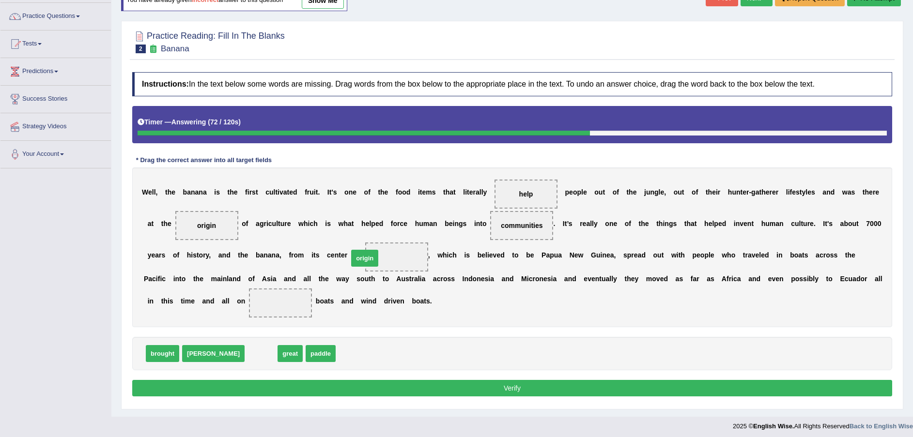
drag, startPoint x: 226, startPoint y: 355, endPoint x: 330, endPoint y: 260, distance: 140.8
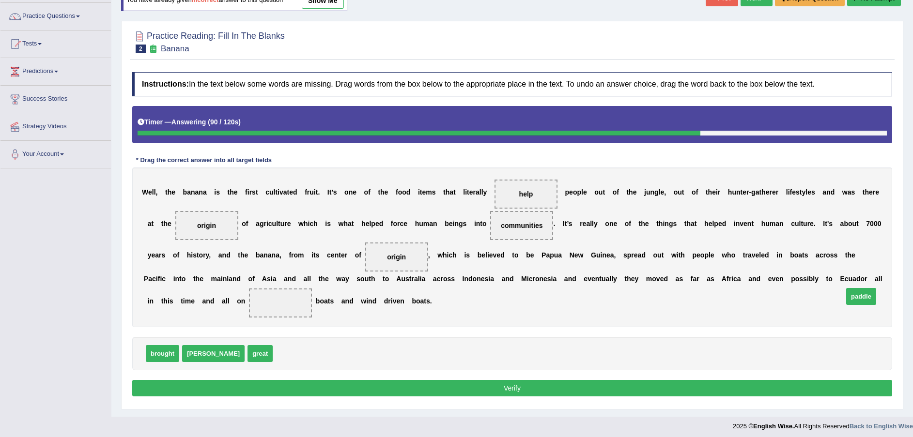
drag, startPoint x: 251, startPoint y: 352, endPoint x: 821, endPoint y: 294, distance: 573.2
click at [644, 393] on button "Verify" at bounding box center [512, 388] width 760 height 16
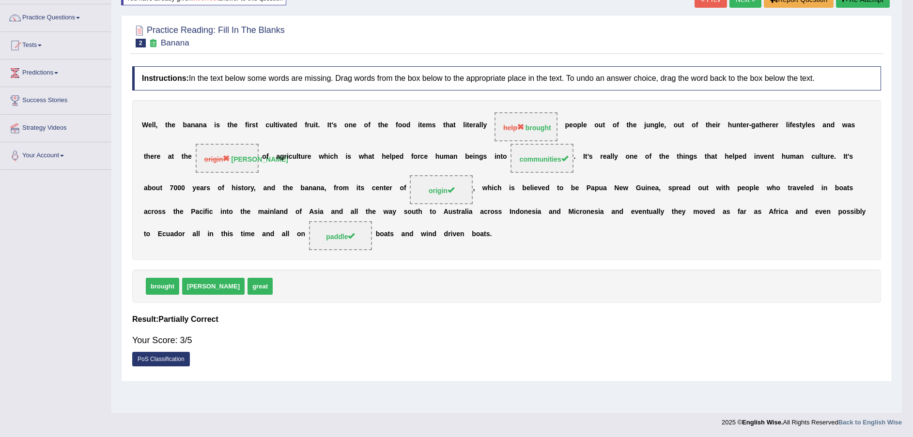
scroll to position [71, 0]
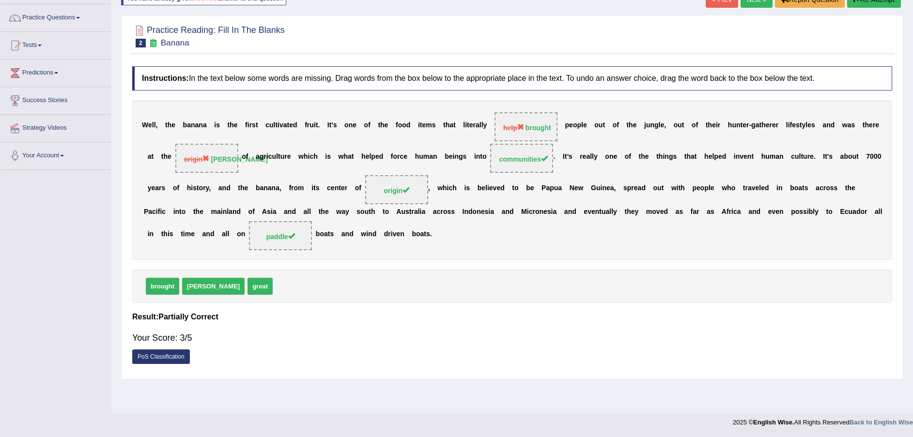
click at [760, 3] on link "Next »" at bounding box center [756, -1] width 32 height 16
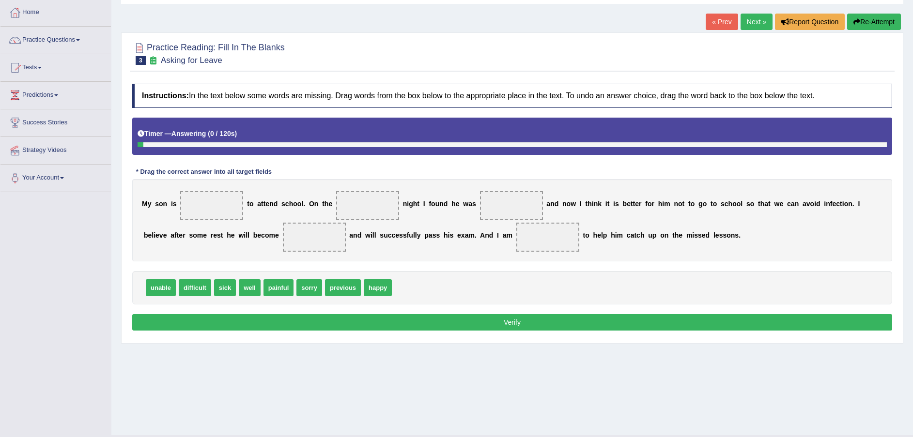
scroll to position [71, 0]
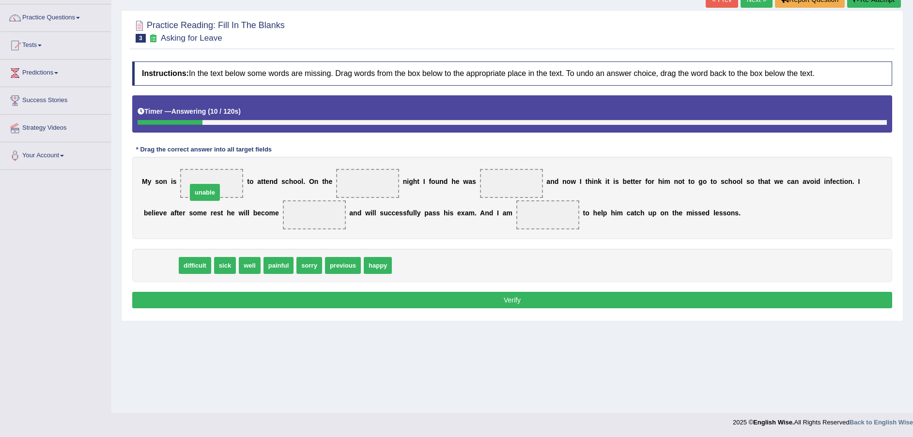
drag, startPoint x: 165, startPoint y: 265, endPoint x: 210, endPoint y: 191, distance: 86.4
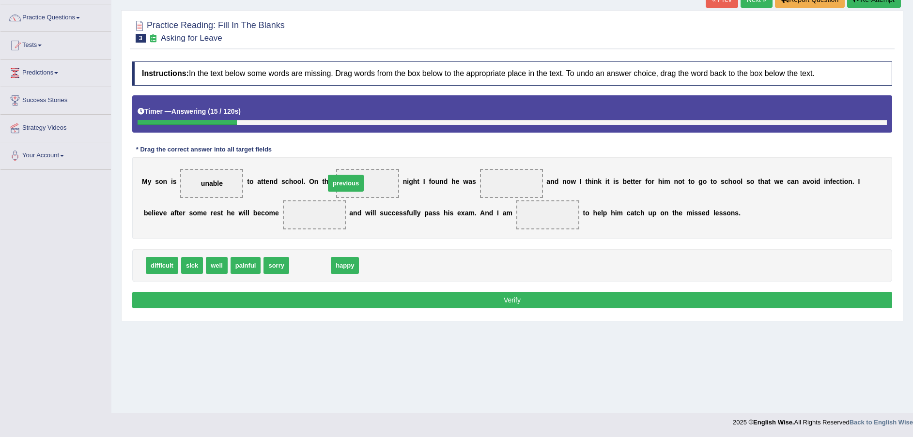
drag, startPoint x: 300, startPoint y: 263, endPoint x: 341, endPoint y: 185, distance: 88.3
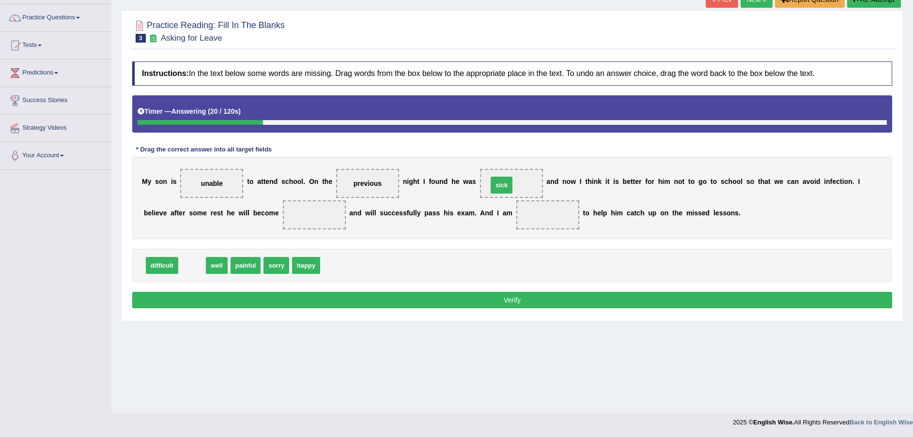
drag, startPoint x: 191, startPoint y: 258, endPoint x: 501, endPoint y: 178, distance: 319.6
drag, startPoint x: 193, startPoint y: 266, endPoint x: 262, endPoint y: 218, distance: 84.6
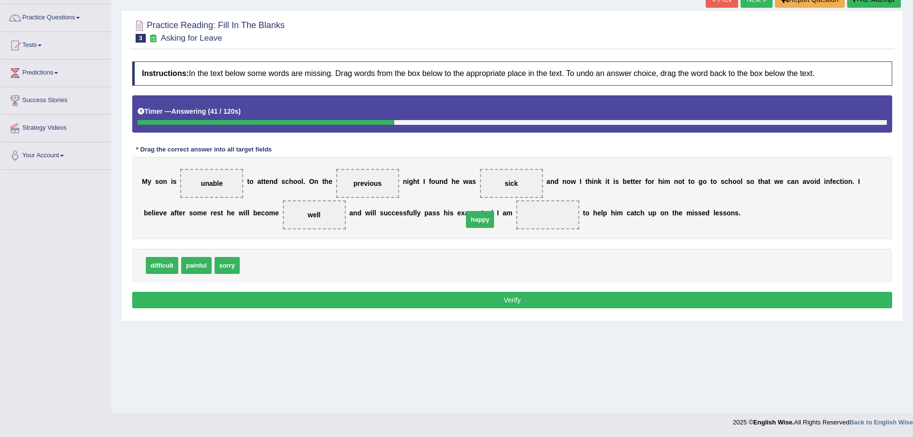
drag, startPoint x: 261, startPoint y: 270, endPoint x: 492, endPoint y: 221, distance: 235.6
click at [457, 300] on button "Verify" at bounding box center [512, 300] width 760 height 16
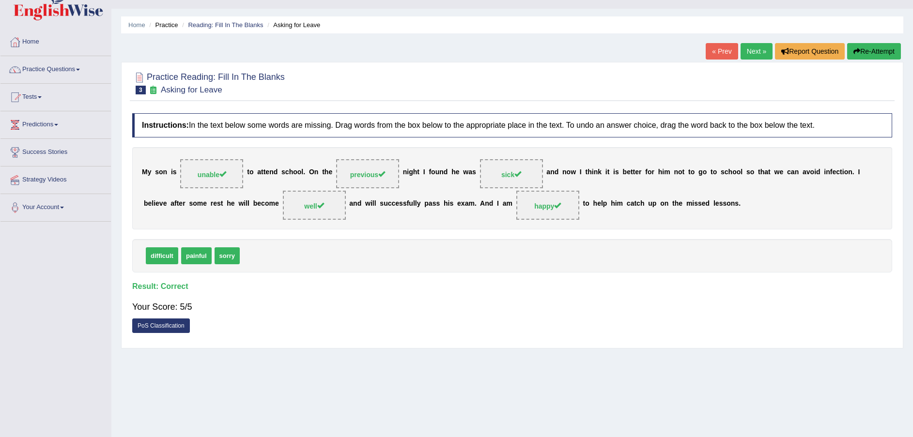
scroll to position [0, 0]
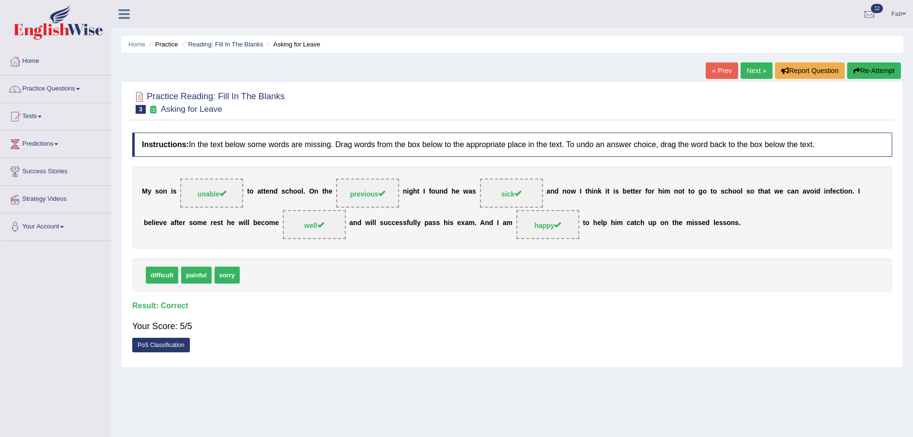
click at [756, 69] on link "Next »" at bounding box center [756, 70] width 32 height 16
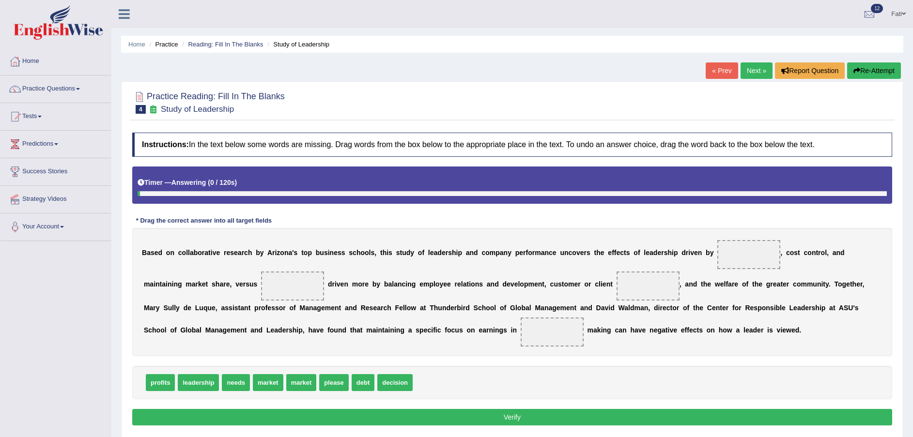
scroll to position [71, 0]
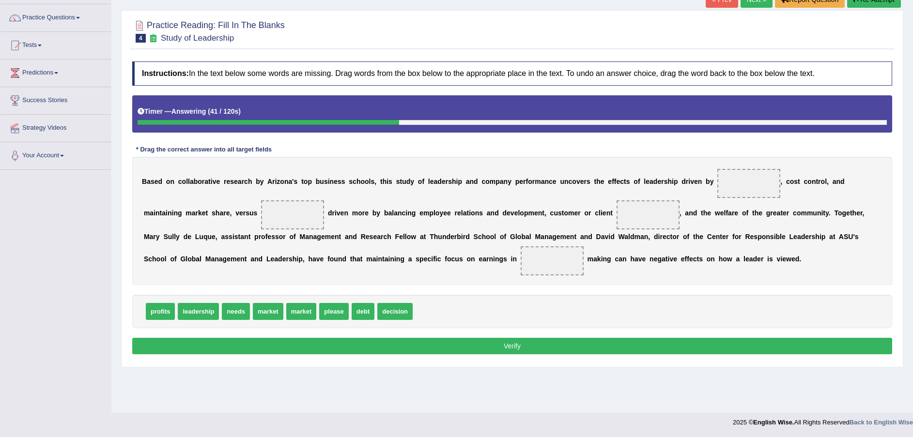
click at [232, 316] on span "needs" at bounding box center [236, 311] width 28 height 17
drag, startPoint x: 150, startPoint y: 313, endPoint x: 687, endPoint y: 185, distance: 552.4
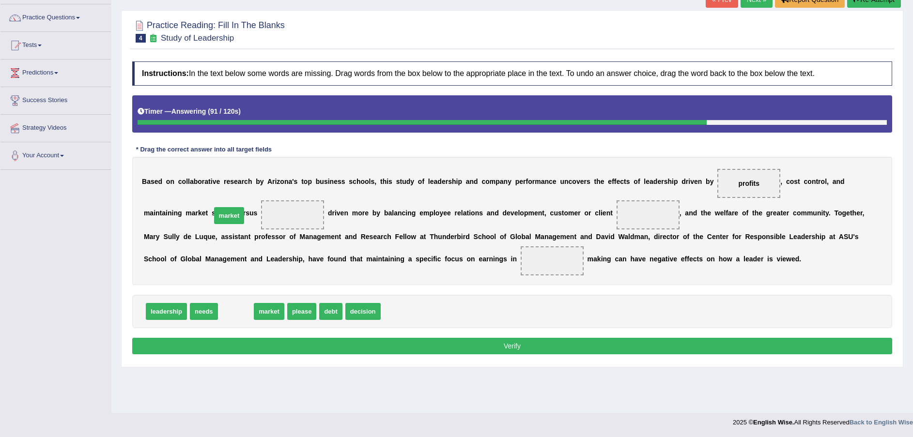
drag, startPoint x: 241, startPoint y: 314, endPoint x: 234, endPoint y: 218, distance: 96.1
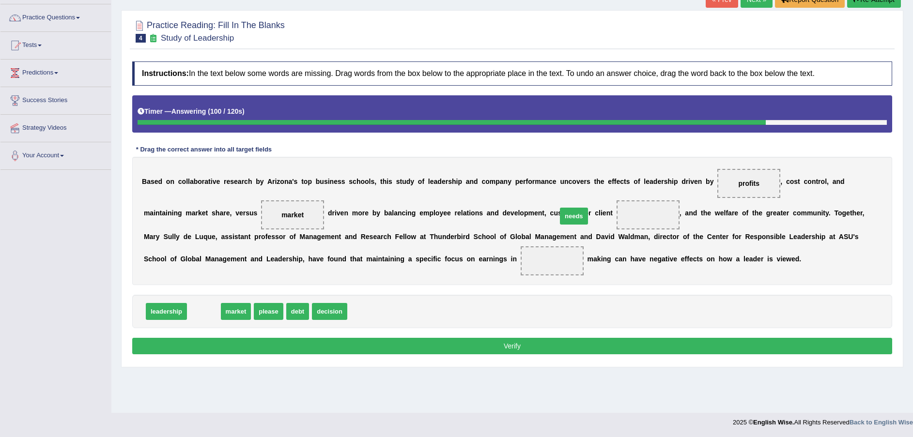
drag, startPoint x: 203, startPoint y: 314, endPoint x: 573, endPoint y: 219, distance: 382.0
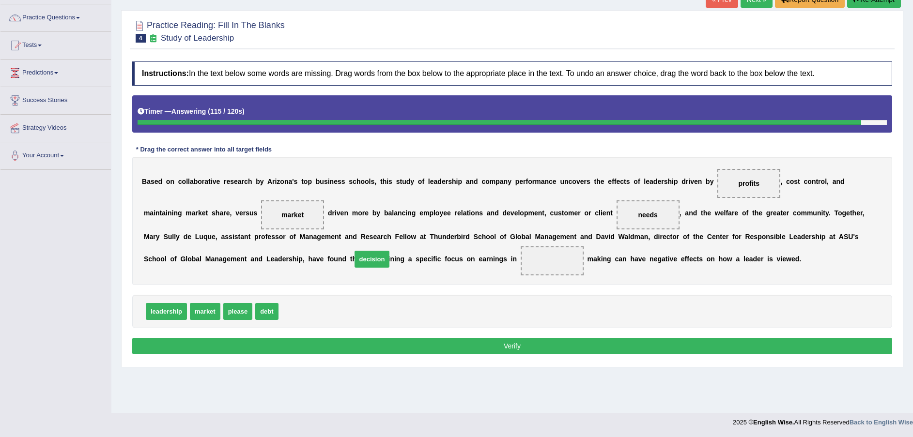
drag, startPoint x: 290, startPoint y: 312, endPoint x: 362, endPoint y: 261, distance: 87.6
click at [466, 339] on button "Verify" at bounding box center [512, 346] width 760 height 16
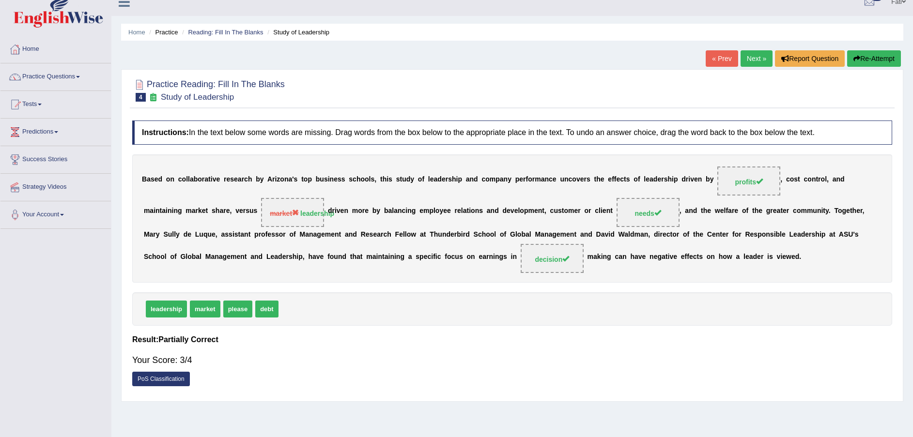
scroll to position [0, 0]
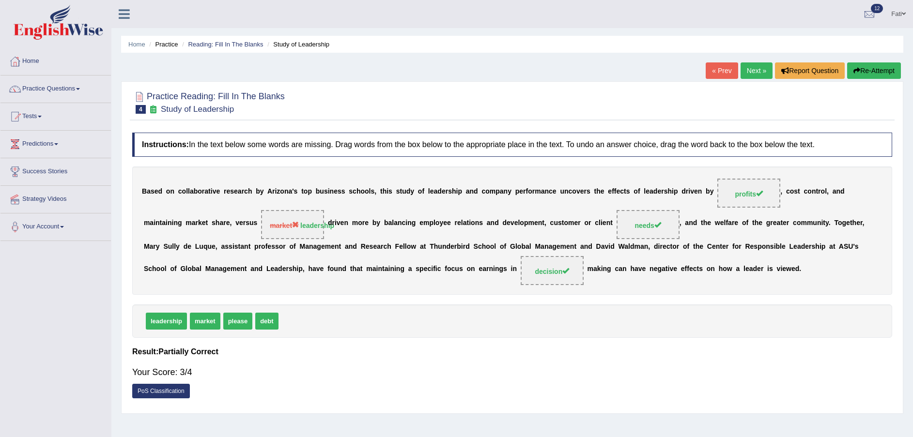
click at [755, 69] on link "Next »" at bounding box center [756, 70] width 32 height 16
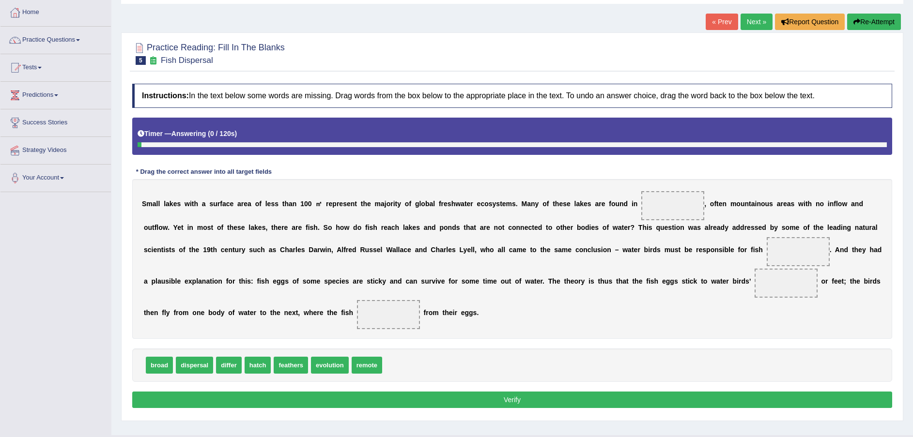
scroll to position [71, 0]
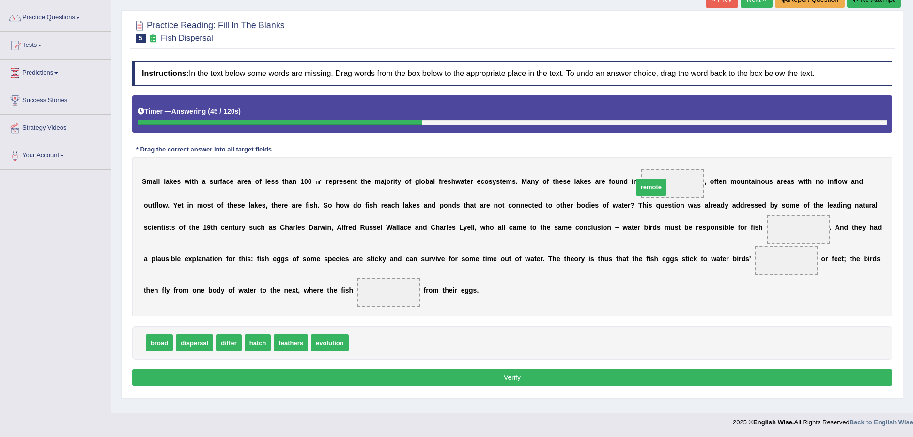
drag, startPoint x: 360, startPoint y: 345, endPoint x: 645, endPoint y: 189, distance: 324.5
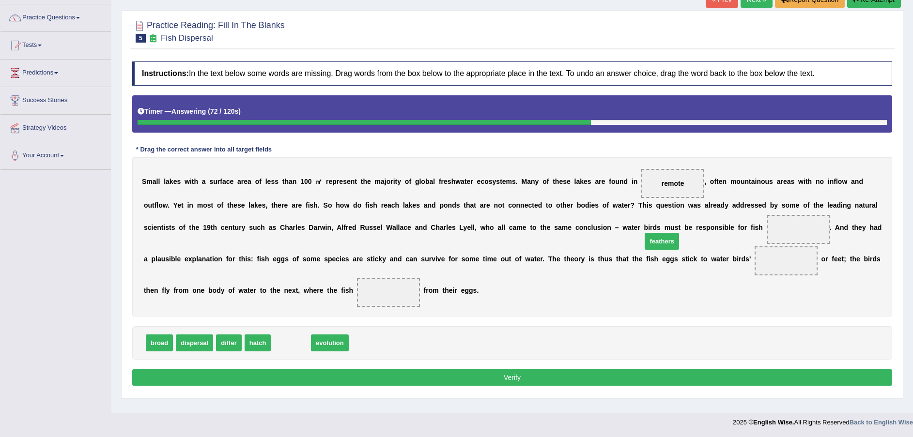
drag, startPoint x: 292, startPoint y: 345, endPoint x: 666, endPoint y: 241, distance: 388.6
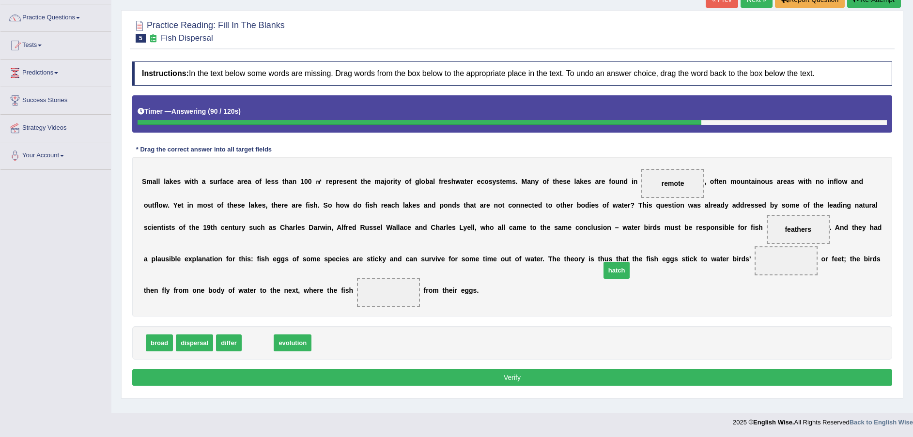
drag, startPoint x: 254, startPoint y: 345, endPoint x: 613, endPoint y: 272, distance: 366.0
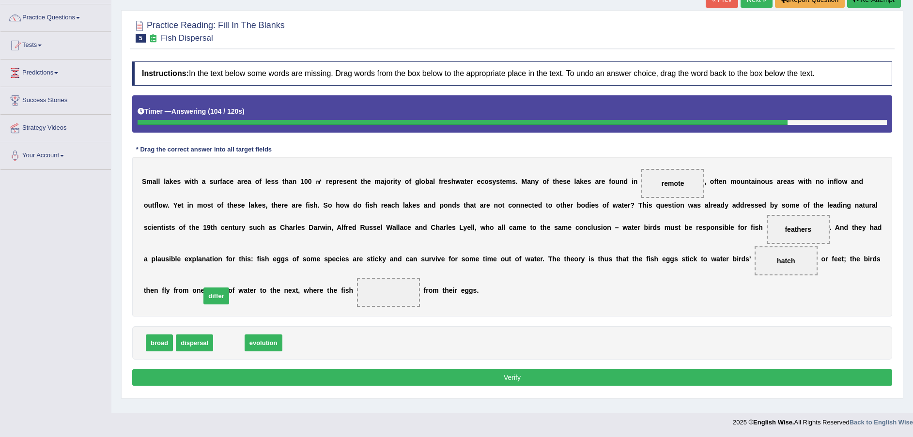
drag, startPoint x: 222, startPoint y: 344, endPoint x: 209, endPoint y: 298, distance: 48.1
click at [293, 378] on button "Verify" at bounding box center [512, 377] width 760 height 16
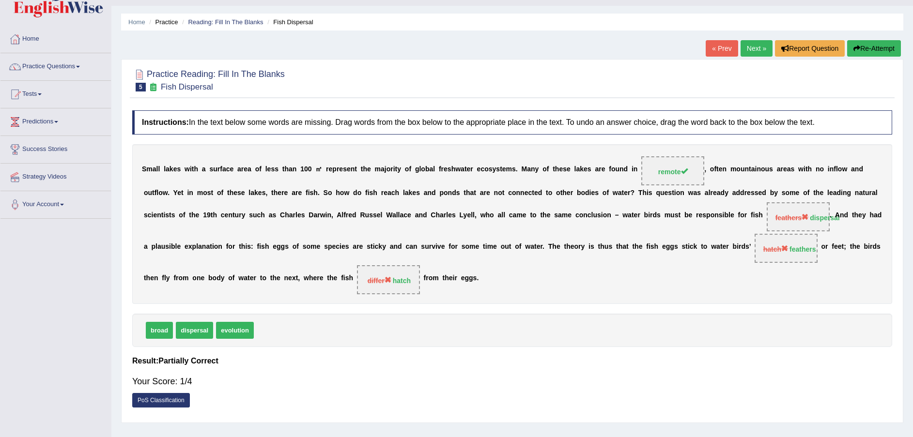
scroll to position [0, 0]
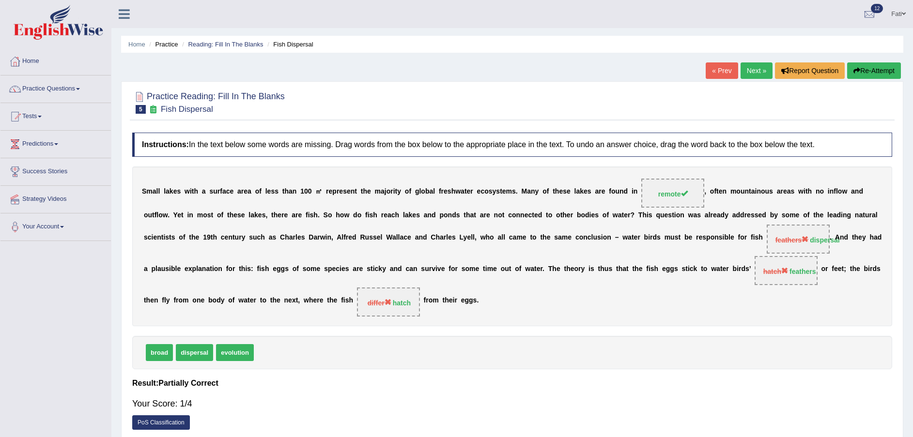
click at [873, 75] on button "Re-Attempt" at bounding box center [874, 70] width 54 height 16
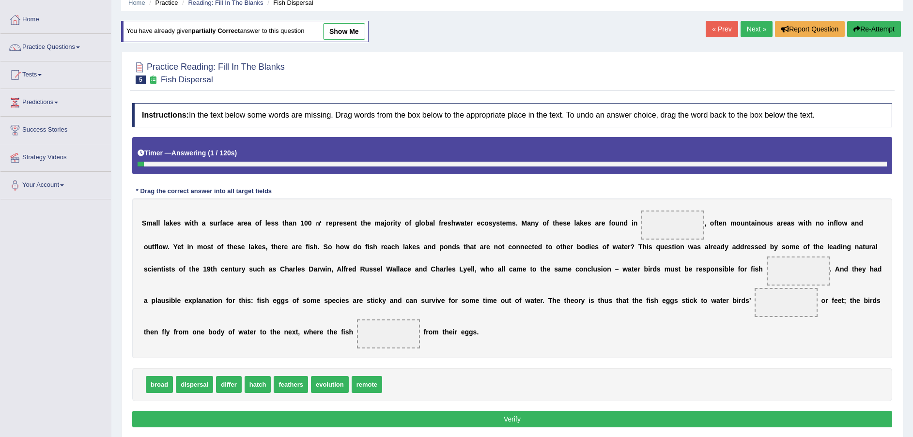
scroll to position [76, 0]
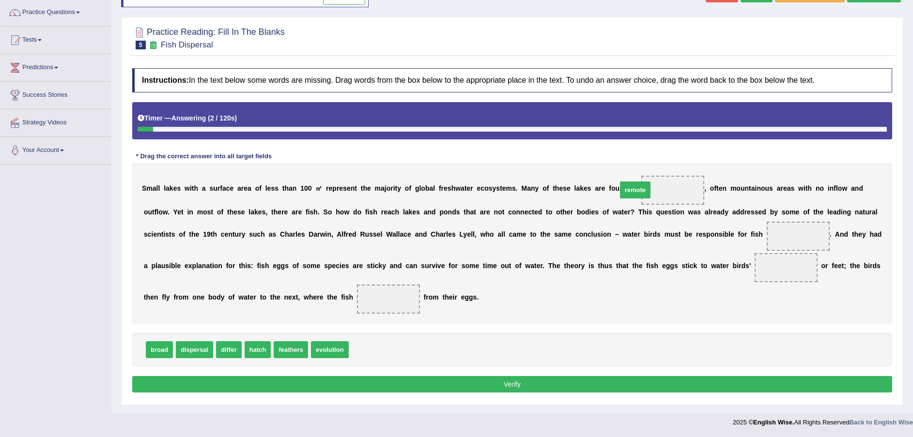
drag, startPoint x: 378, startPoint y: 337, endPoint x: 631, endPoint y: 190, distance: 293.1
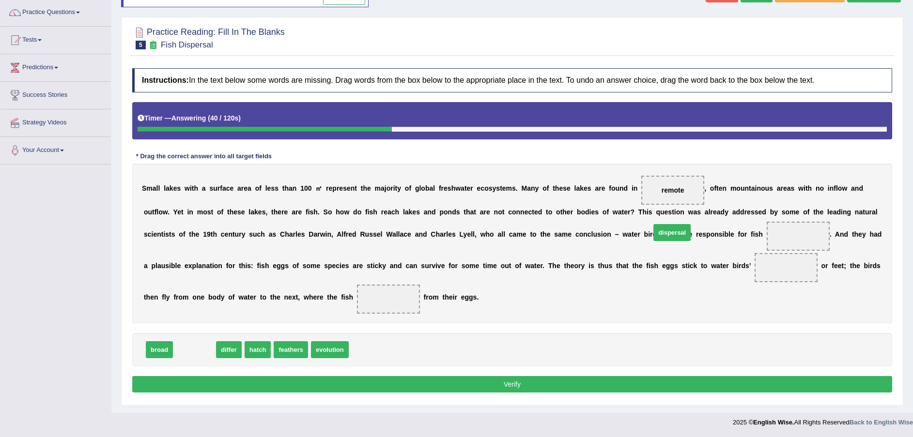
drag, startPoint x: 199, startPoint y: 351, endPoint x: 676, endPoint y: 234, distance: 491.0
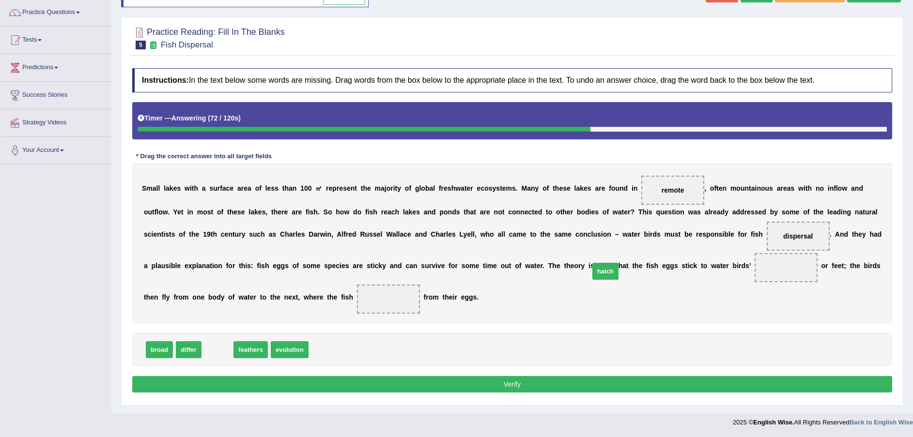
drag, startPoint x: 217, startPoint y: 350, endPoint x: 605, endPoint y: 272, distance: 395.6
click at [186, 350] on span "differ" at bounding box center [189, 349] width 26 height 17
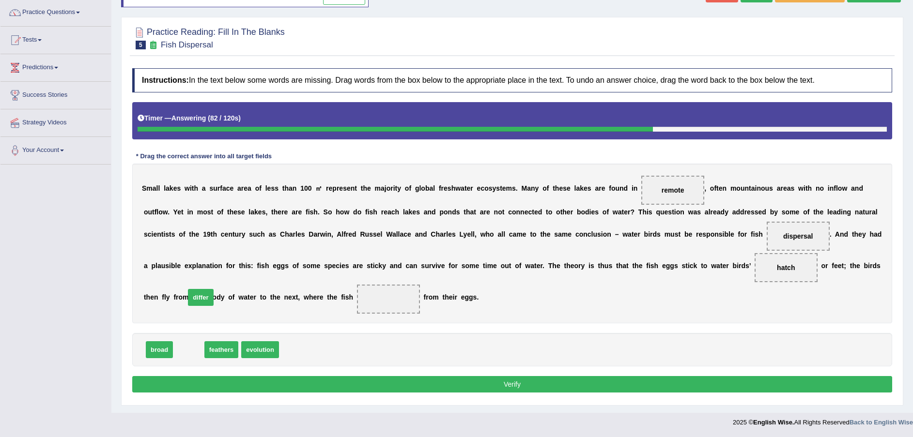
drag, startPoint x: 185, startPoint y: 349, endPoint x: 198, endPoint y: 297, distance: 53.2
click at [230, 383] on button "Verify" at bounding box center [512, 384] width 760 height 16
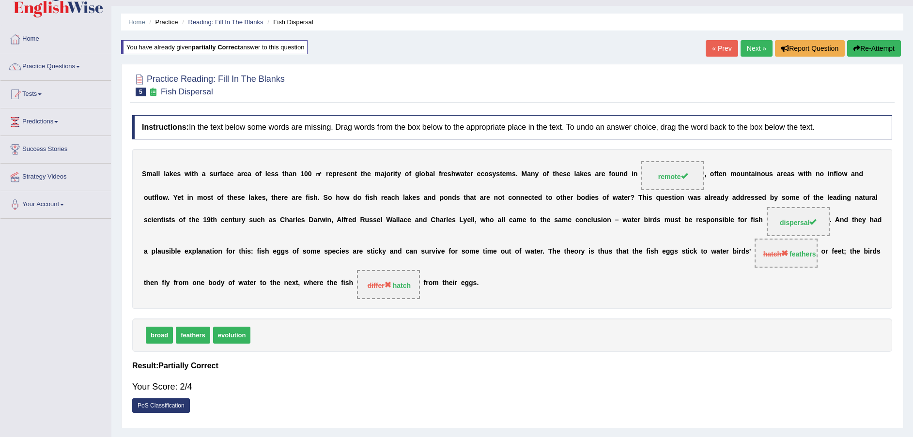
scroll to position [0, 0]
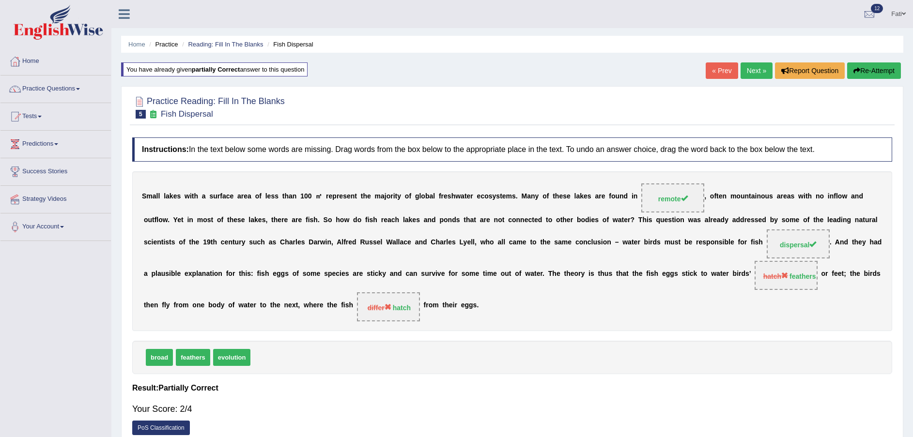
click at [754, 68] on link "Next »" at bounding box center [756, 70] width 32 height 16
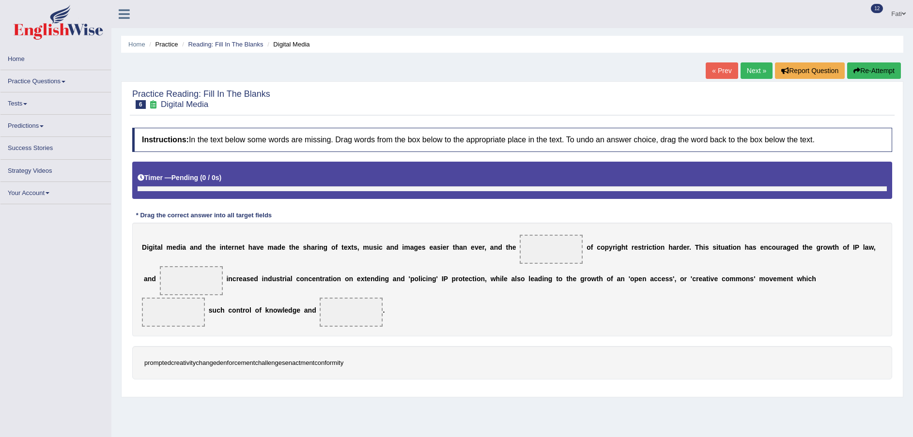
scroll to position [66, 0]
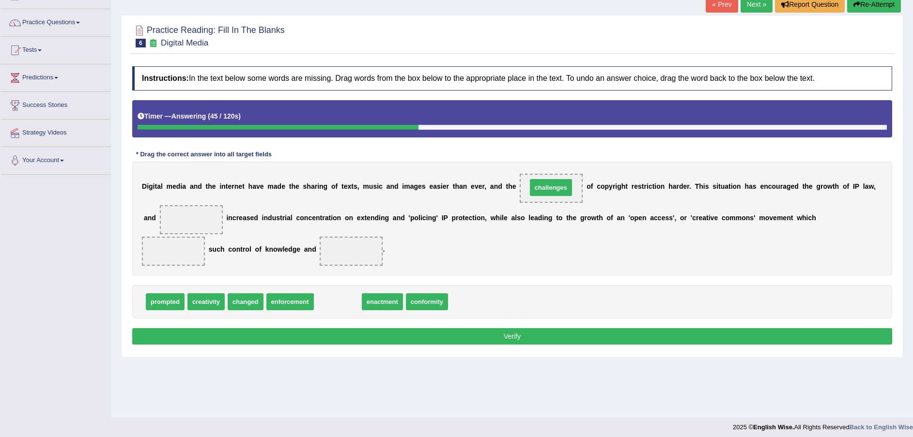
drag, startPoint x: 337, startPoint y: 299, endPoint x: 550, endPoint y: 184, distance: 241.7
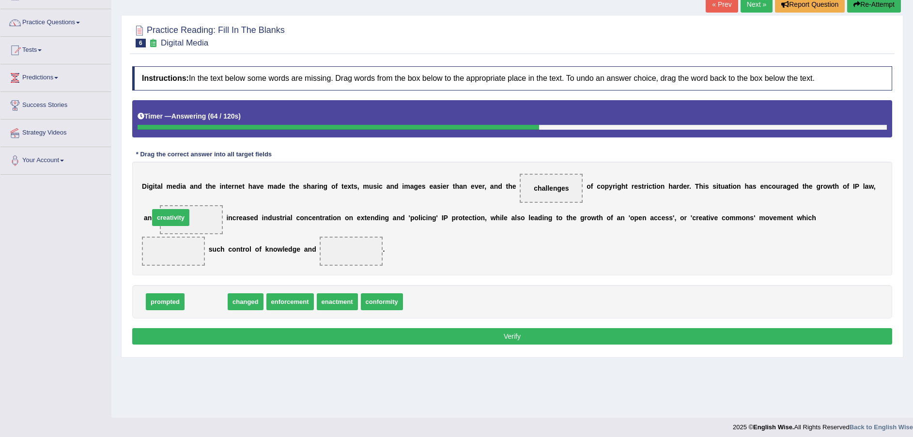
drag, startPoint x: 209, startPoint y: 306, endPoint x: 173, endPoint y: 222, distance: 91.5
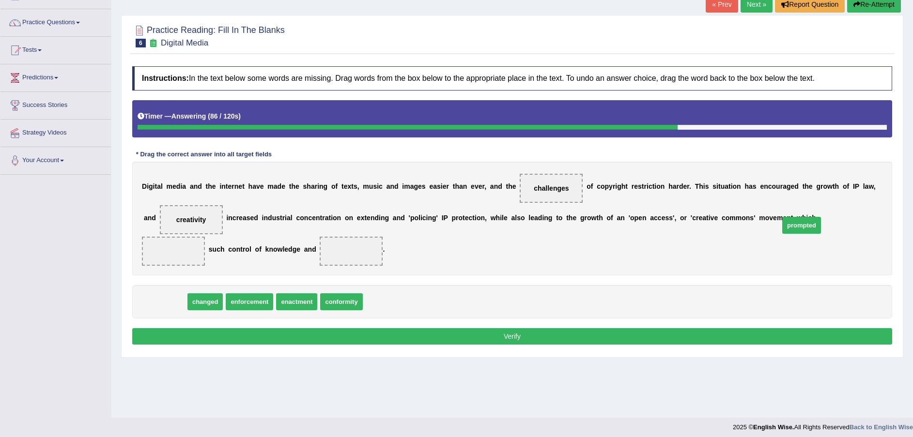
drag, startPoint x: 170, startPoint y: 304, endPoint x: 807, endPoint y: 228, distance: 640.7
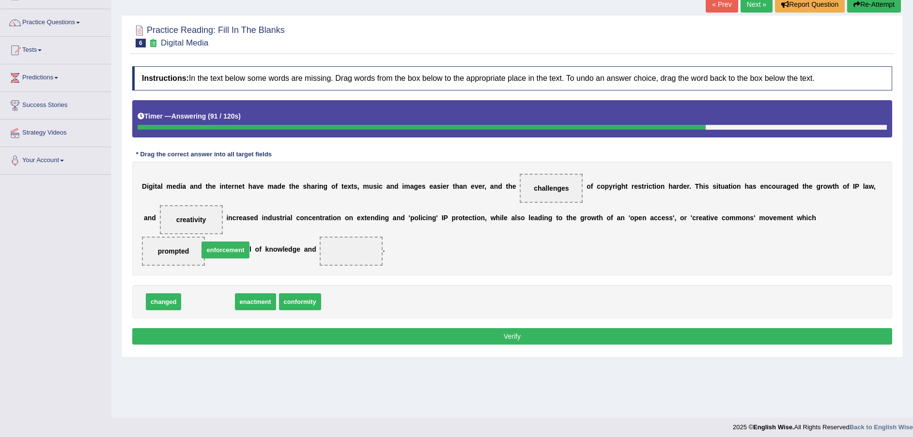
drag, startPoint x: 207, startPoint y: 303, endPoint x: 224, endPoint y: 252, distance: 53.7
click at [245, 338] on button "Verify" at bounding box center [512, 336] width 760 height 16
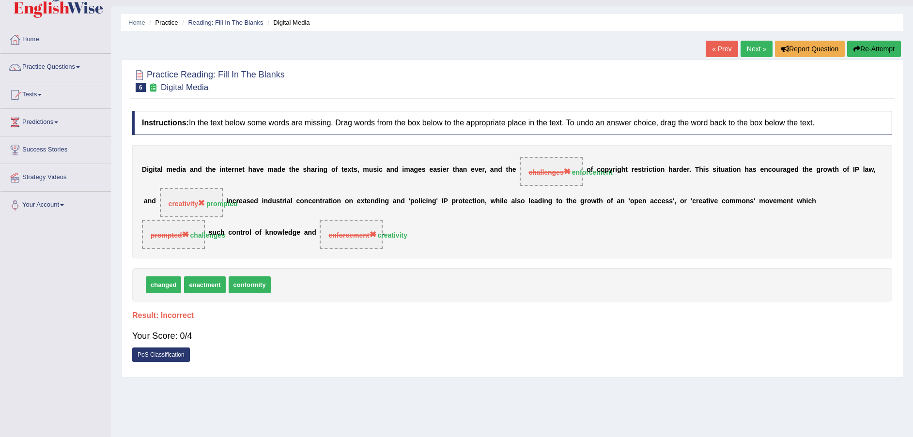
scroll to position [0, 0]
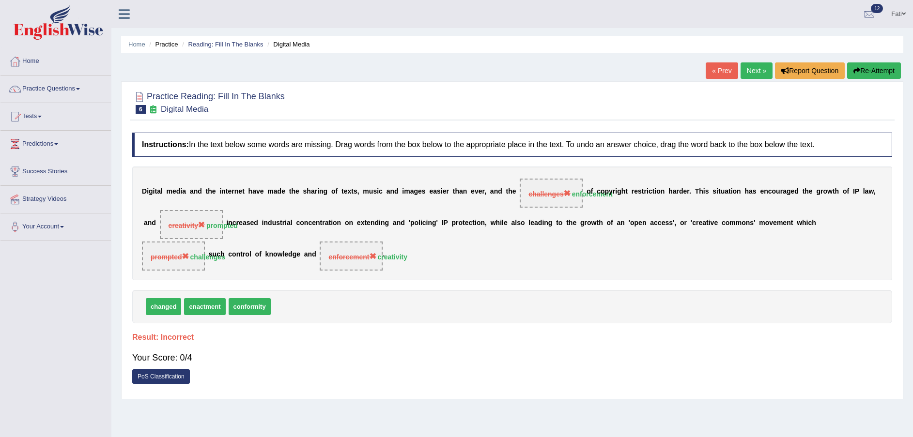
click at [870, 69] on button "Re-Attempt" at bounding box center [874, 70] width 54 height 16
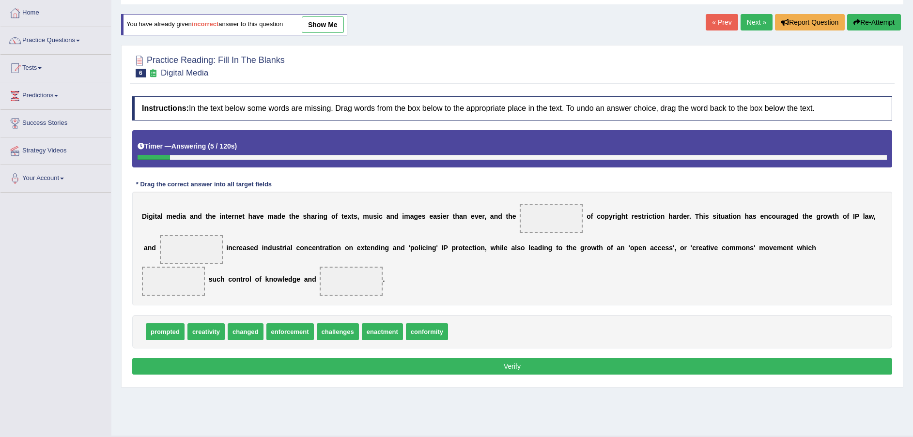
scroll to position [71, 0]
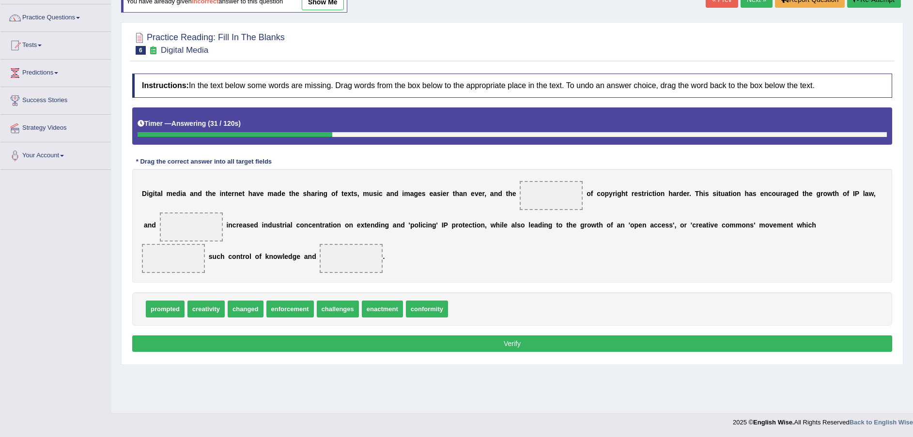
click at [479, 343] on button "Verify" at bounding box center [512, 343] width 760 height 16
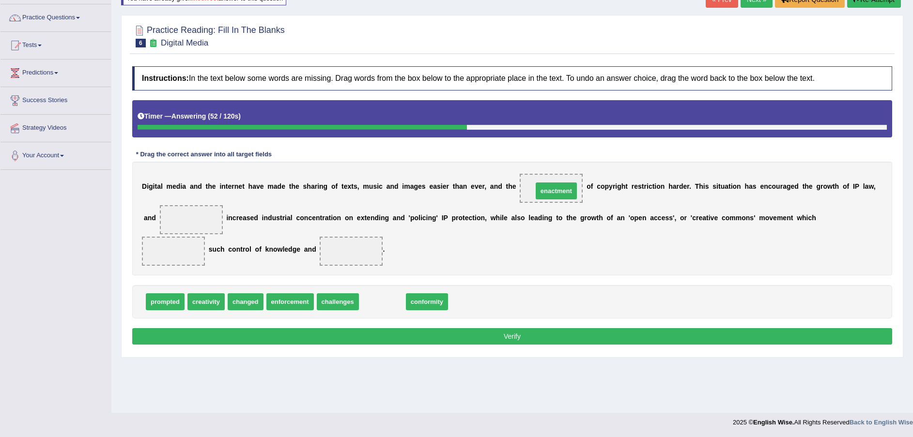
drag, startPoint x: 380, startPoint y: 303, endPoint x: 554, endPoint y: 192, distance: 206.1
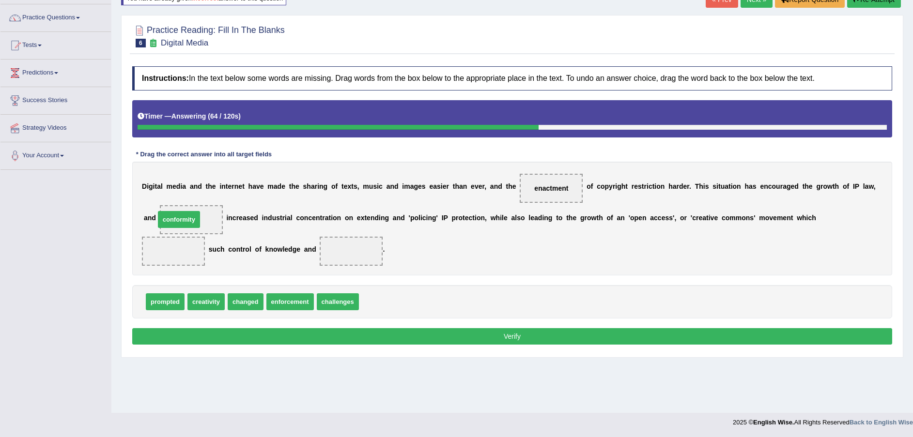
drag, startPoint x: 373, startPoint y: 300, endPoint x: 169, endPoint y: 217, distance: 219.8
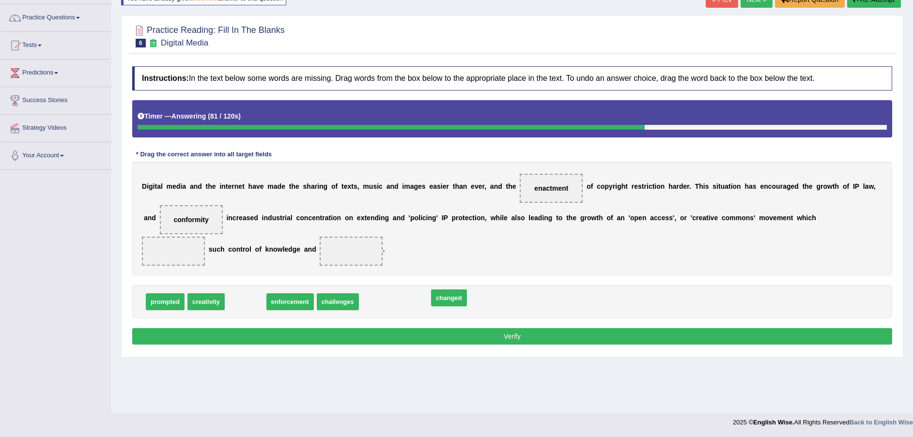
drag, startPoint x: 241, startPoint y: 305, endPoint x: 438, endPoint y: 304, distance: 197.0
drag, startPoint x: 251, startPoint y: 302, endPoint x: 804, endPoint y: 225, distance: 558.1
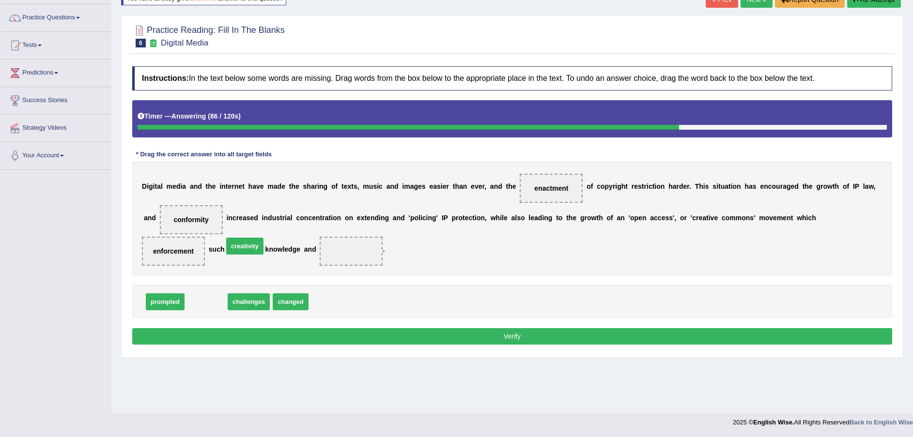
drag, startPoint x: 196, startPoint y: 304, endPoint x: 236, endPoint y: 248, distance: 68.9
click at [305, 336] on button "Verify" at bounding box center [512, 336] width 760 height 16
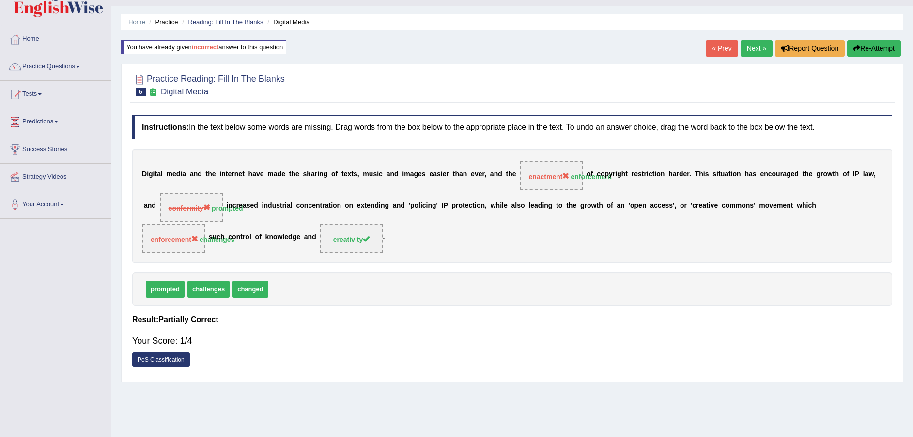
scroll to position [0, 0]
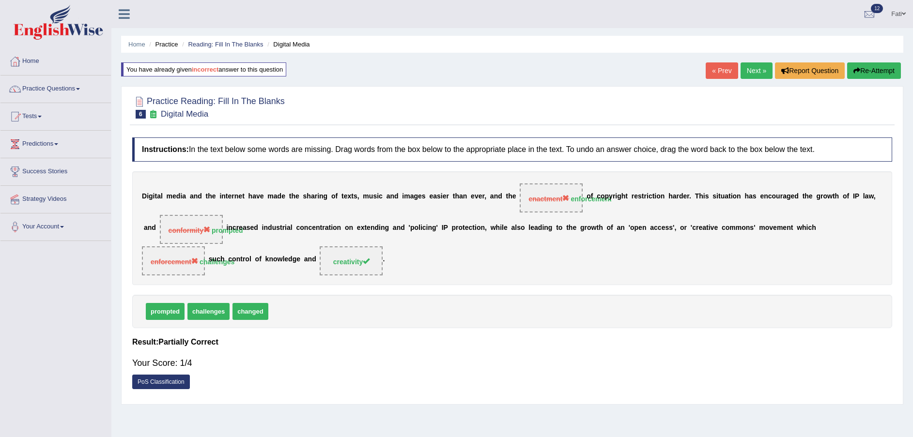
click at [857, 69] on icon "button" at bounding box center [856, 70] width 7 height 7
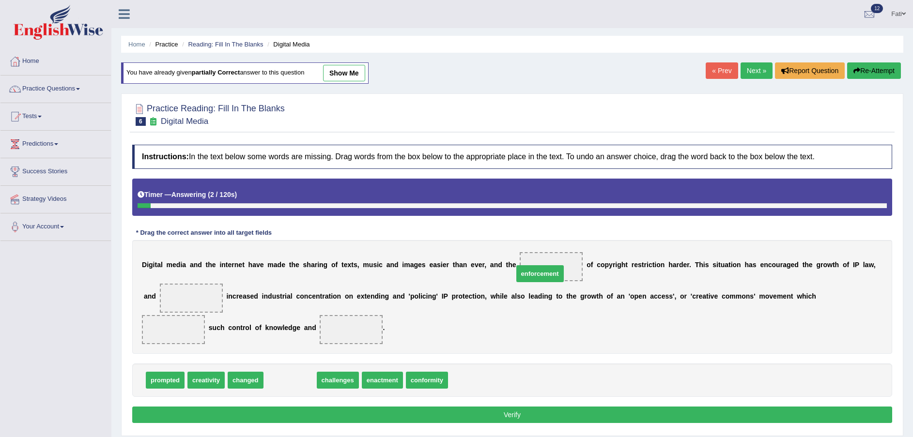
drag, startPoint x: 284, startPoint y: 379, endPoint x: 533, endPoint y: 272, distance: 271.1
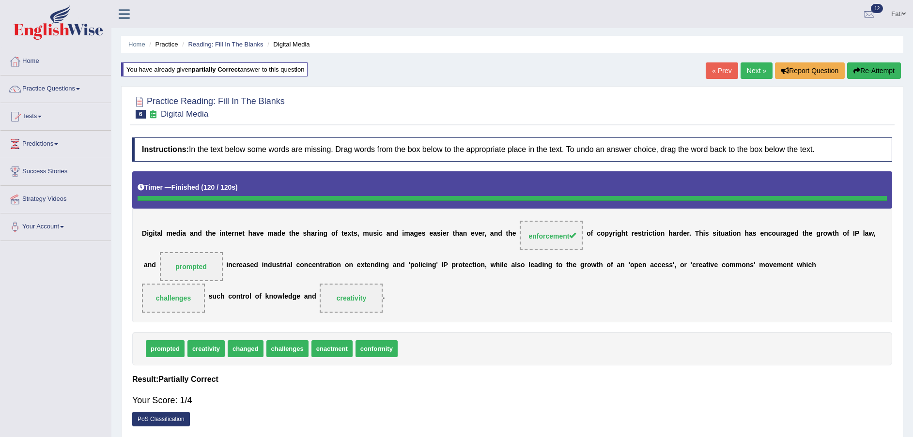
click at [876, 72] on button "Re-Attempt" at bounding box center [874, 70] width 54 height 16
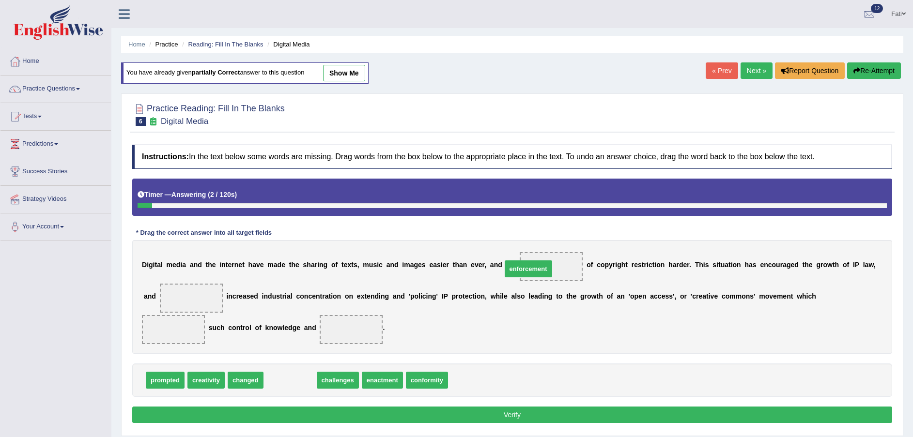
drag, startPoint x: 285, startPoint y: 380, endPoint x: 524, endPoint y: 268, distance: 263.4
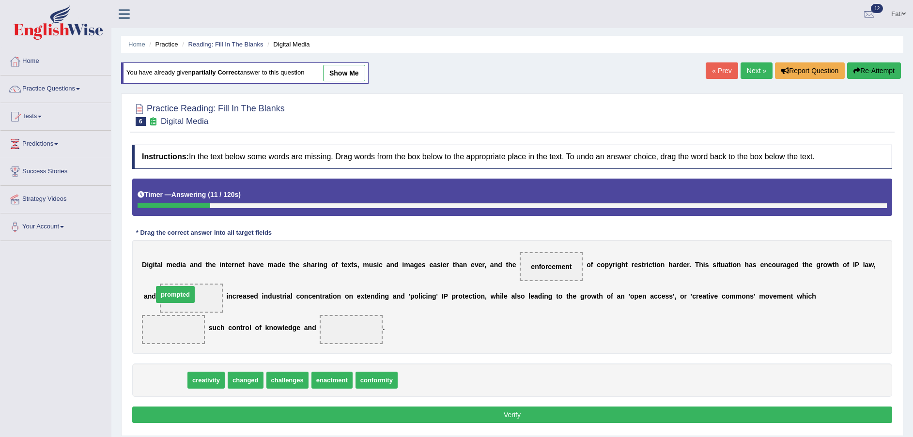
drag, startPoint x: 162, startPoint y: 383, endPoint x: 170, endPoint y: 305, distance: 78.9
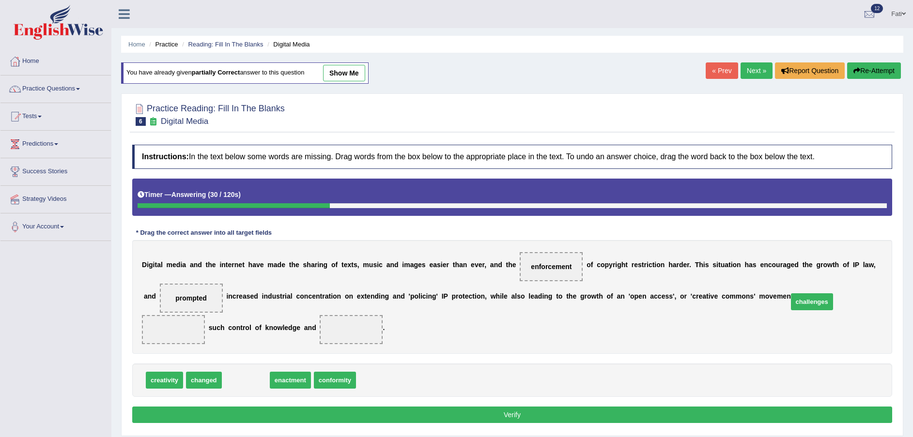
drag, startPoint x: 242, startPoint y: 383, endPoint x: 808, endPoint y: 305, distance: 571.3
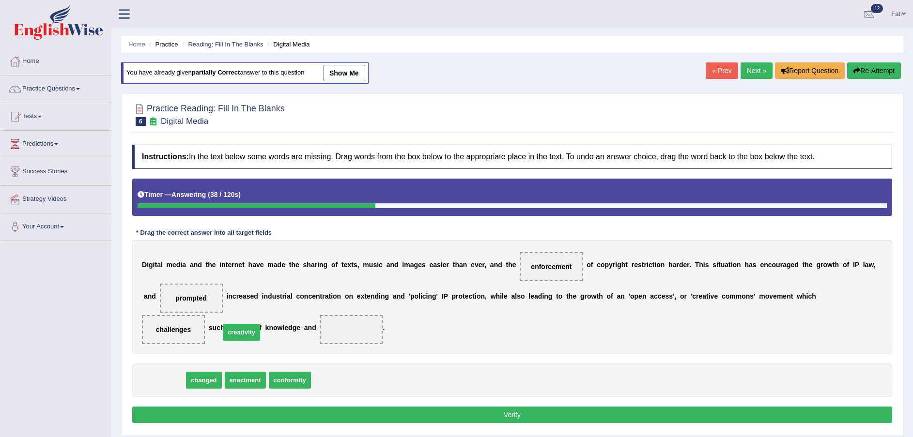
drag, startPoint x: 165, startPoint y: 381, endPoint x: 236, endPoint y: 335, distance: 84.1
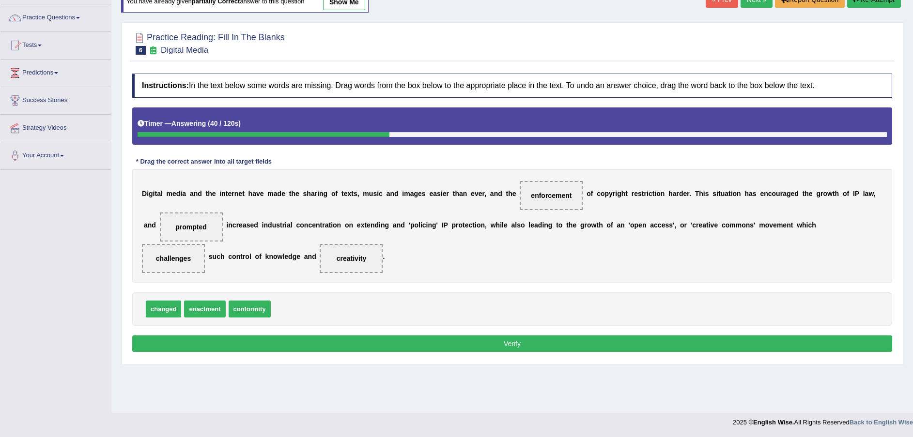
click at [518, 340] on button "Verify" at bounding box center [512, 343] width 760 height 16
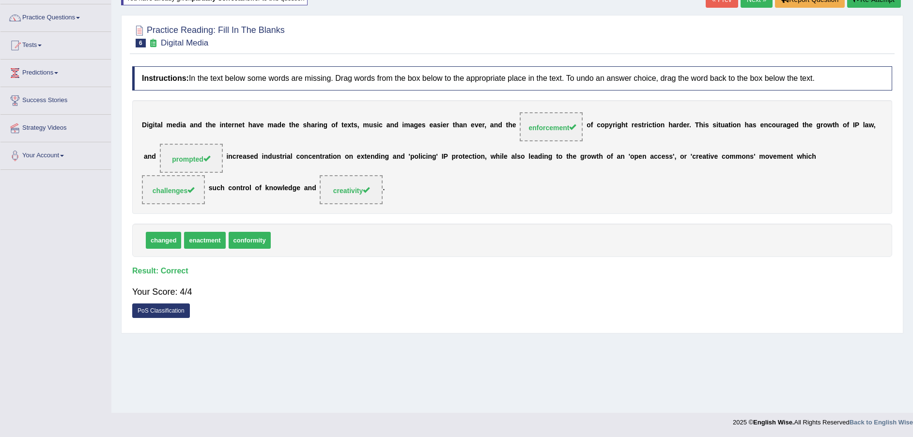
scroll to position [0, 0]
